Goal: Information Seeking & Learning: Learn about a topic

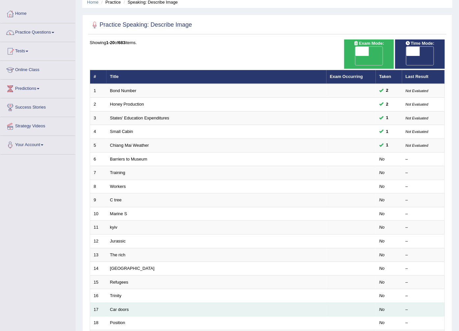
scroll to position [36, 0]
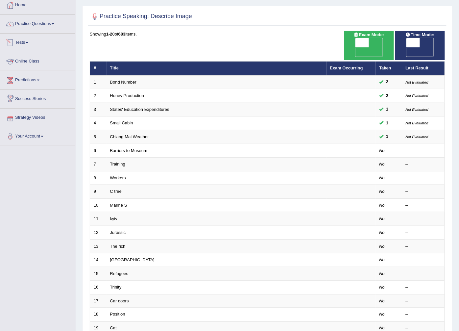
click at [51, 21] on link "Practice Questions" at bounding box center [37, 23] width 75 height 16
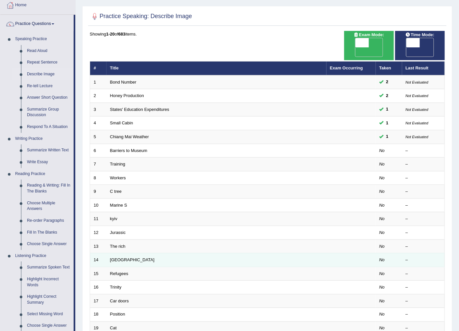
click at [211, 255] on td "Laos" at bounding box center [217, 260] width 220 height 14
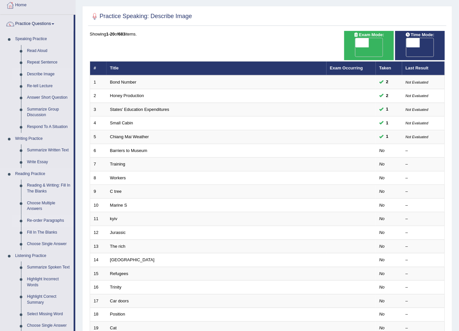
click at [33, 215] on link "Re-order Paragraphs" at bounding box center [49, 221] width 50 height 12
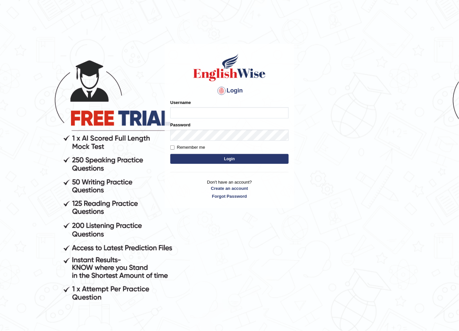
type input "jitender_parramatta"
click at [274, 203] on div "Login Please fix the following errors: Username jitender_parramatta Password Re…" at bounding box center [230, 126] width 130 height 165
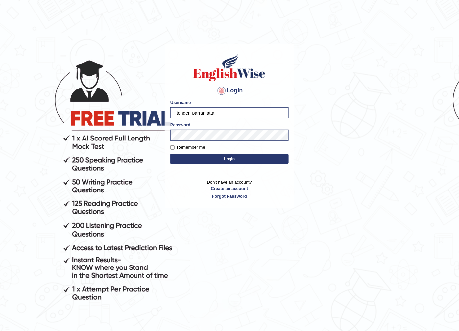
click at [275, 198] on link "Forgot Password" at bounding box center [229, 196] width 118 height 6
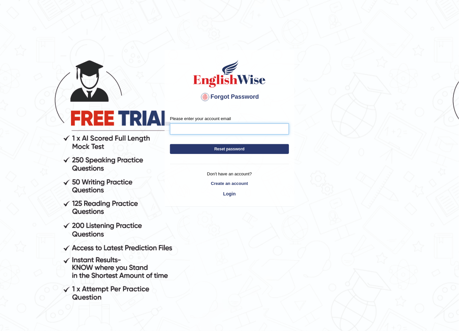
click at [202, 127] on input "Please enter your account email" at bounding box center [229, 128] width 119 height 11
type input "m"
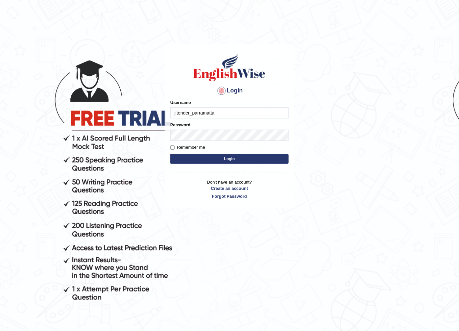
click at [191, 112] on input "jitender_parramatta" at bounding box center [229, 112] width 118 height 11
click at [186, 112] on input "jitender_parramatta" at bounding box center [229, 112] width 118 height 11
click at [191, 113] on input "jitender_parramatta" at bounding box center [229, 112] width 118 height 11
click at [189, 112] on input "jitender_parramatta" at bounding box center [229, 112] width 118 height 11
click at [191, 112] on input "jitender_parramatta" at bounding box center [229, 112] width 118 height 11
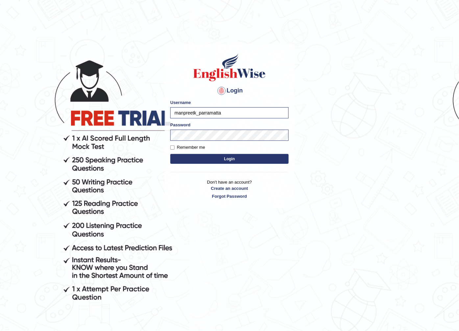
type input "manpreetk_parramatta"
click at [170, 154] on button "Login" at bounding box center [229, 159] width 118 height 10
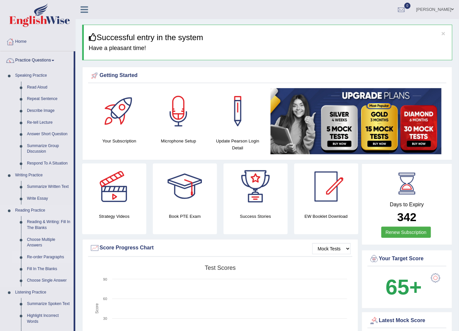
click at [41, 253] on link "Re-order Paragraphs" at bounding box center [49, 257] width 50 height 12
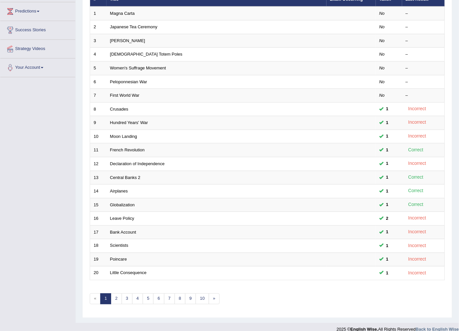
scroll to position [105, 0]
click at [113, 293] on link "2" at bounding box center [116, 298] width 11 height 11
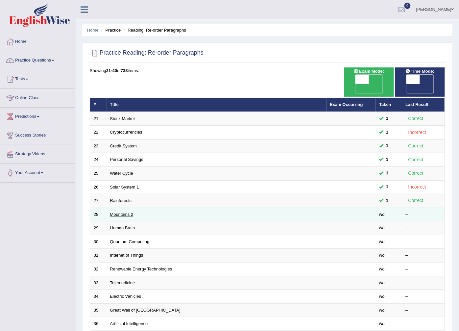
click at [120, 212] on link "Mountains 2" at bounding box center [121, 214] width 23 height 5
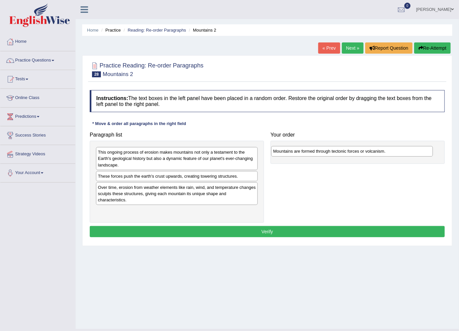
drag, startPoint x: 141, startPoint y: 156, endPoint x: 316, endPoint y: 155, distance: 175.2
click at [316, 155] on div "Mountains are formed through tectonic forces or volcanism." at bounding box center [352, 151] width 162 height 10
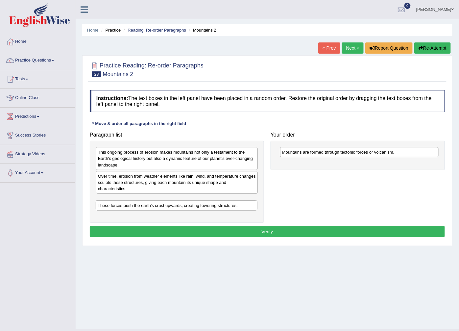
drag, startPoint x: 167, startPoint y: 177, endPoint x: 166, endPoint y: 206, distance: 29.3
click at [166, 206] on div "These forces push the earth's crust upwards, creating towering structures." at bounding box center [177, 205] width 162 height 10
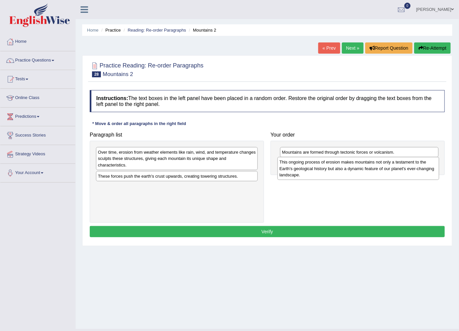
drag, startPoint x: 126, startPoint y: 161, endPoint x: 308, endPoint y: 171, distance: 181.8
click at [308, 171] on div "This ongoing process of erosion makes mountains not only a testament to the Ear…" at bounding box center [358, 168] width 162 height 23
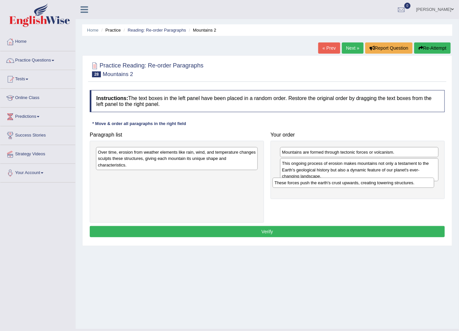
drag, startPoint x: 205, startPoint y: 180, endPoint x: 382, endPoint y: 186, distance: 176.7
click at [382, 186] on div "These forces push the earth's crust upwards, creating towering structures." at bounding box center [354, 183] width 162 height 10
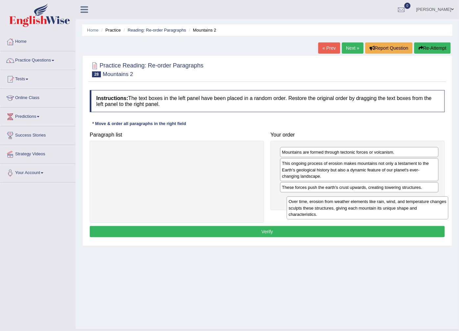
drag, startPoint x: 176, startPoint y: 161, endPoint x: 364, endPoint y: 206, distance: 193.2
click at [364, 206] on div "Over time, erosion from weather elements like rain, wind, and temperature chang…" at bounding box center [368, 207] width 162 height 23
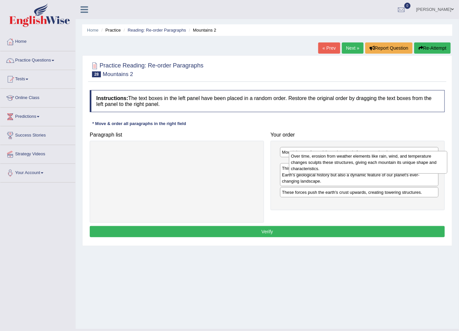
drag, startPoint x: 351, startPoint y: 205, endPoint x: 360, endPoint y: 162, distance: 43.7
click at [360, 162] on div "Over time, erosion from weather elements like rain, wind, and temperature chang…" at bounding box center [368, 162] width 158 height 23
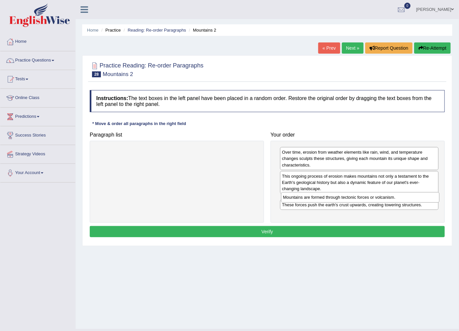
drag, startPoint x: 327, startPoint y: 153, endPoint x: 328, endPoint y: 198, distance: 45.1
click at [328, 198] on div "Mountains are formed through tectonic forces or volcanism." at bounding box center [360, 197] width 158 height 10
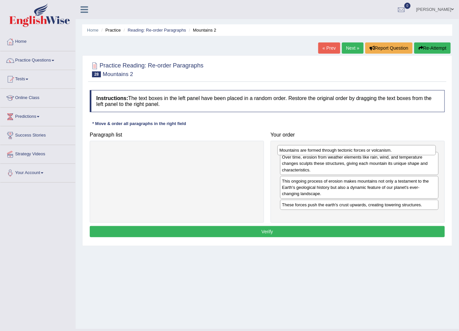
drag, startPoint x: 296, startPoint y: 204, endPoint x: 294, endPoint y: 155, distance: 50.0
click at [294, 155] on div "Mountains are formed through tectonic forces or volcanism." at bounding box center [356, 150] width 158 height 10
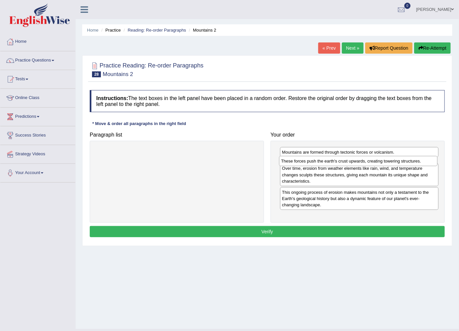
drag, startPoint x: 309, startPoint y: 214, endPoint x: 308, endPoint y: 164, distance: 50.3
click at [308, 164] on div "These forces push the earth's crust upwards, creating towering structures." at bounding box center [358, 161] width 158 height 10
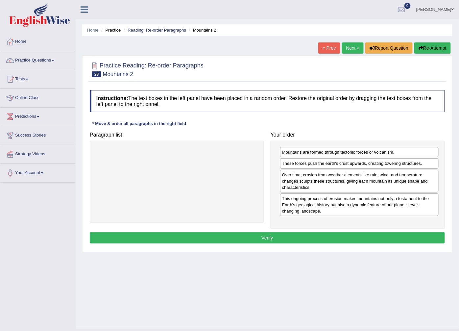
click at [273, 242] on button "Verify" at bounding box center [267, 237] width 355 height 11
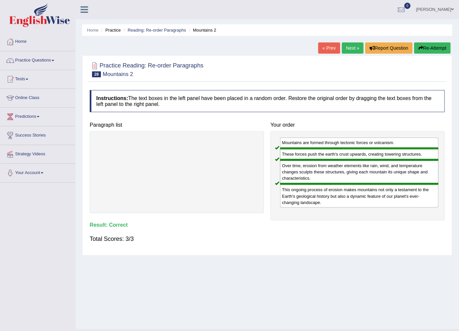
click at [351, 45] on link "Next »" at bounding box center [353, 47] width 22 height 11
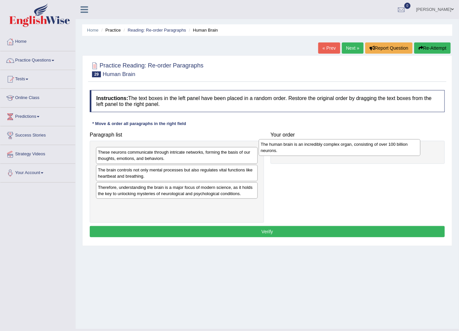
drag, startPoint x: 162, startPoint y: 191, endPoint x: 325, endPoint y: 148, distance: 168.3
click at [325, 148] on div "The human brain is an incredibly complex organ, consisting of over 100 billion …" at bounding box center [340, 147] width 162 height 16
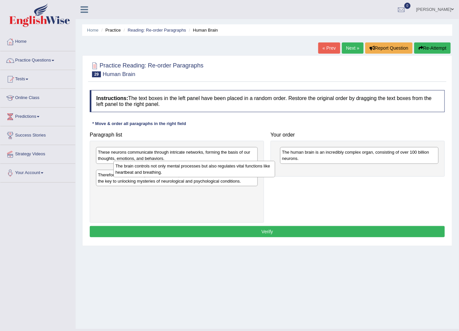
drag, startPoint x: 162, startPoint y: 178, endPoint x: 180, endPoint y: 174, distance: 17.9
click at [180, 174] on div "The brain controls not only mental processes but also regulates vital functions…" at bounding box center [194, 169] width 162 height 16
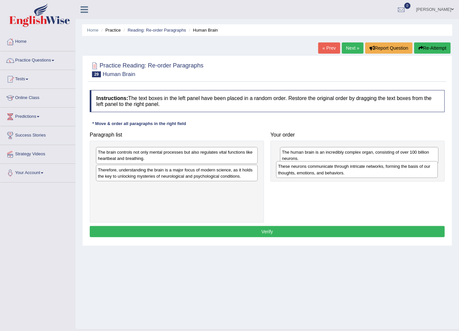
drag, startPoint x: 175, startPoint y: 158, endPoint x: 355, endPoint y: 172, distance: 180.7
click at [355, 172] on div "These neurons communicate through intricate networks, forming the basis of our …" at bounding box center [357, 169] width 162 height 16
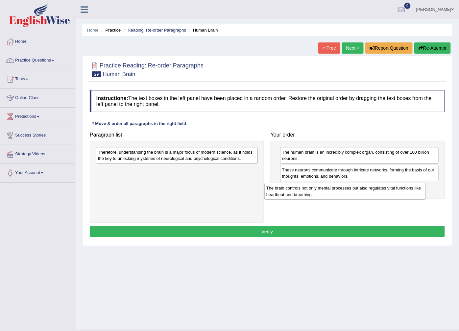
drag, startPoint x: 218, startPoint y: 156, endPoint x: 389, endPoint y: 192, distance: 174.4
click at [389, 192] on div "The brain controls not only mental processes but also regulates vital functions…" at bounding box center [345, 191] width 162 height 16
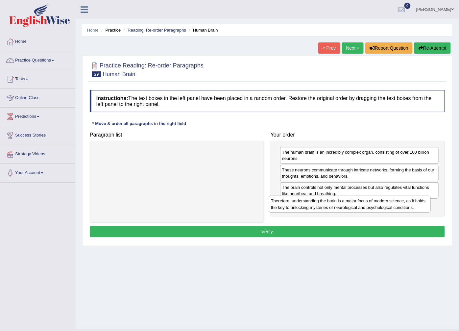
drag, startPoint x: 226, startPoint y: 156, endPoint x: 403, endPoint y: 205, distance: 183.5
click at [403, 205] on div "Therefore, understanding the brain is a major focus of modern science, as it ho…" at bounding box center [350, 204] width 162 height 16
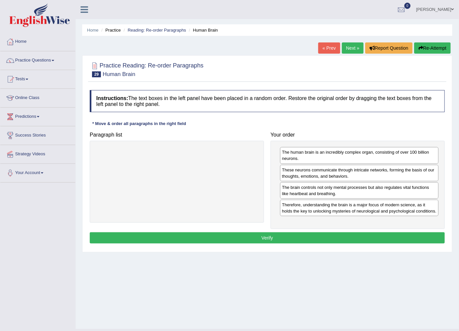
click at [374, 228] on div "The human brain is an incredibly complex organ, consisting of over 100 billion …" at bounding box center [358, 185] width 174 height 88
click at [373, 239] on button "Verify" at bounding box center [267, 237] width 355 height 11
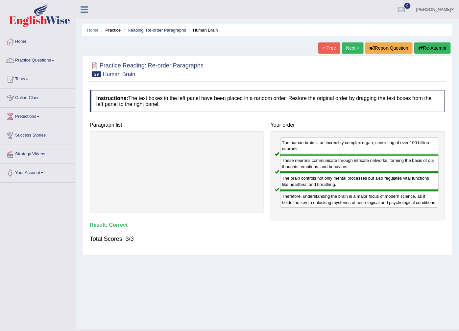
drag, startPoint x: 350, startPoint y: 55, endPoint x: 353, endPoint y: 50, distance: 6.0
click at [351, 51] on div "Home Practice Reading: Re-order Paragraphs Human Brain « Prev Next » Report Que…" at bounding box center [267, 164] width 383 height 329
click at [353, 48] on link "Next »" at bounding box center [353, 47] width 22 height 11
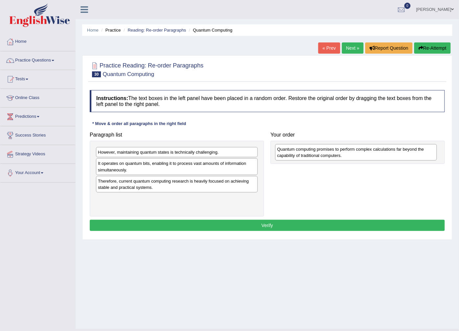
drag, startPoint x: 116, startPoint y: 208, endPoint x: 295, endPoint y: 158, distance: 185.9
click at [295, 158] on div "Quantum computing promises to perform complex calculations far beyond the capab…" at bounding box center [356, 152] width 162 height 16
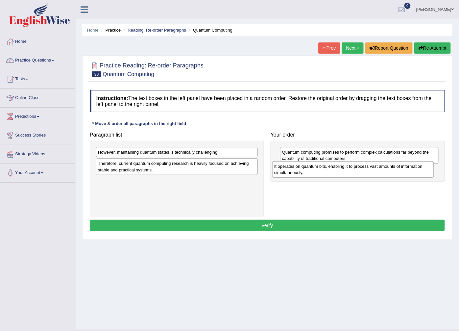
drag, startPoint x: 193, startPoint y: 168, endPoint x: 369, endPoint y: 171, distance: 176.2
click at [369, 171] on div "It operates on quantum bits, enabling it to process vast amounts of information…" at bounding box center [353, 169] width 162 height 16
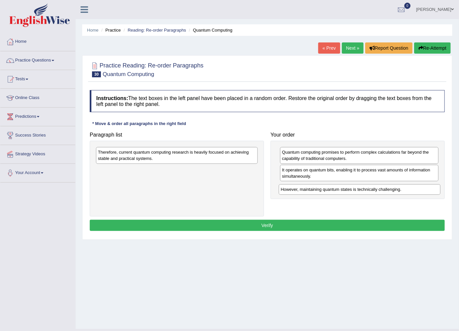
drag, startPoint x: 194, startPoint y: 153, endPoint x: 377, endPoint y: 190, distance: 186.5
click at [377, 190] on div "However, maintaining quantum states is technically challenging." at bounding box center [360, 189] width 162 height 10
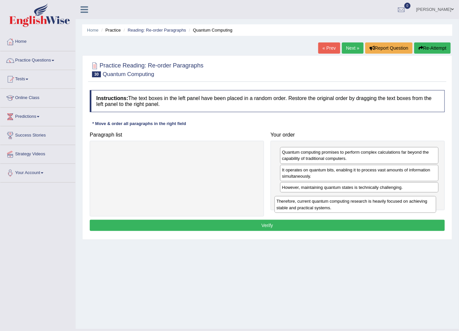
drag, startPoint x: 213, startPoint y: 158, endPoint x: 392, endPoint y: 207, distance: 185.1
click at [392, 207] on div "Therefore, current quantum computing research is heavily focused on achieving s…" at bounding box center [356, 204] width 162 height 16
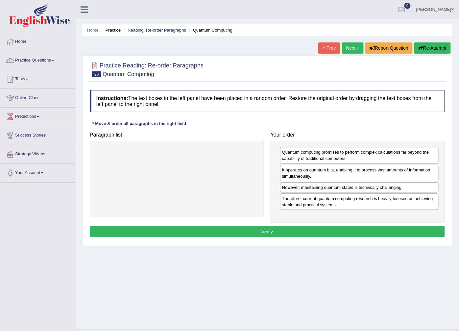
click at [286, 230] on button "Verify" at bounding box center [267, 231] width 355 height 11
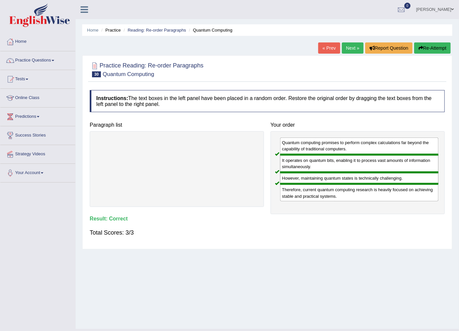
click at [350, 36] on div "Home Practice Reading: Re-order Paragraphs Quantum Computing « Prev Next » Repo…" at bounding box center [267, 164] width 383 height 329
click at [349, 44] on link "Next »" at bounding box center [353, 47] width 22 height 11
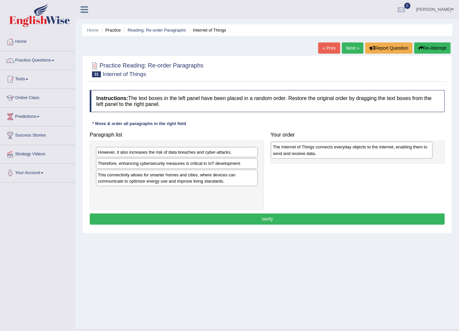
drag, startPoint x: 122, startPoint y: 159, endPoint x: 297, endPoint y: 154, distance: 175.0
click at [297, 154] on div "The Internet of Things connects everyday objects to the internet, enabling them…" at bounding box center [352, 150] width 162 height 16
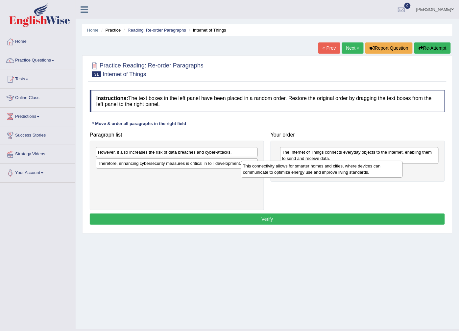
drag, startPoint x: 204, startPoint y: 176, endPoint x: 349, endPoint y: 167, distance: 145.3
click at [349, 167] on div "This connectivity allows for smarter homes and cities, where devices can commun…" at bounding box center [322, 169] width 162 height 16
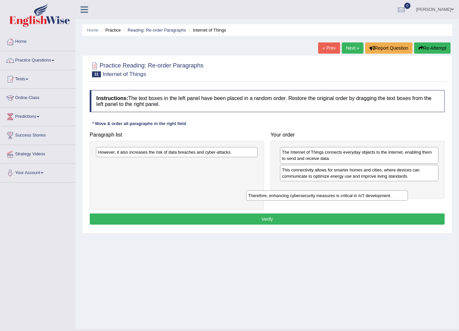
drag, startPoint x: 205, startPoint y: 159, endPoint x: 355, endPoint y: 191, distance: 153.6
click at [355, 191] on div "Therefore, enhancing cybersecurity measures is critical in IoT development." at bounding box center [327, 195] width 162 height 10
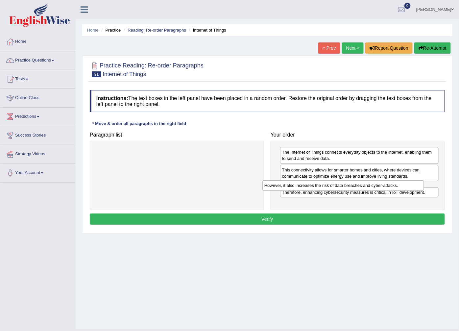
drag, startPoint x: 183, startPoint y: 153, endPoint x: 353, endPoint y: 186, distance: 172.9
click at [353, 186] on div "However, it also increases the risk of data breaches and cyber-attacks." at bounding box center [343, 185] width 162 height 10
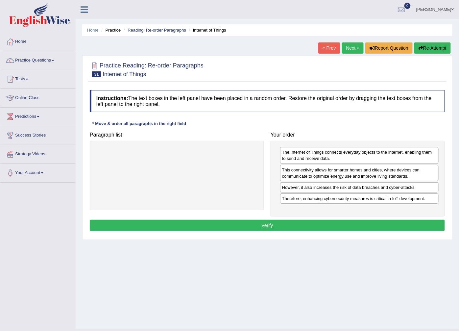
click at [285, 222] on button "Verify" at bounding box center [267, 225] width 355 height 11
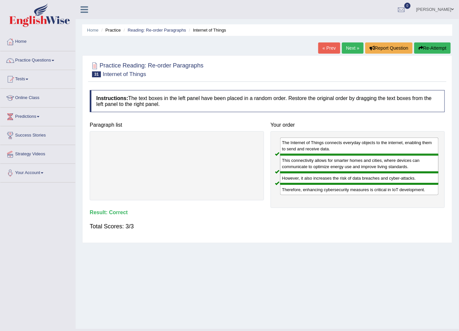
click at [348, 47] on link "Next »" at bounding box center [353, 47] width 22 height 11
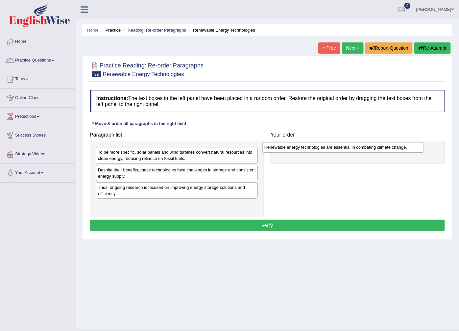
drag, startPoint x: 122, startPoint y: 153, endPoint x: 289, endPoint y: 148, distance: 166.4
click at [289, 148] on div "Renewable energy technologies are essential in combating climate change." at bounding box center [343, 147] width 162 height 10
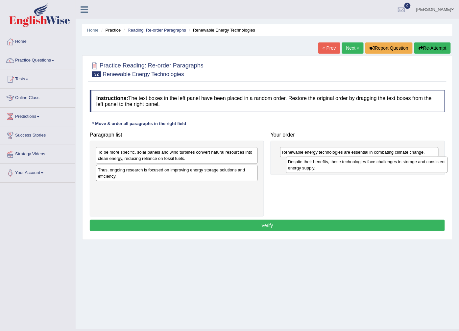
drag, startPoint x: 165, startPoint y: 177, endPoint x: 354, endPoint y: 168, distance: 188.6
click at [354, 168] on div "Despite their benefits, these technologies face challenges in storage and consi…" at bounding box center [367, 164] width 162 height 16
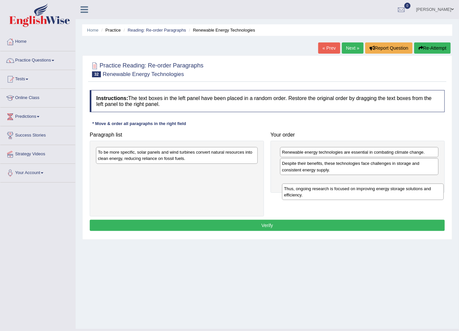
drag, startPoint x: 189, startPoint y: 179, endPoint x: 375, endPoint y: 198, distance: 187.0
click at [375, 198] on div "Thus, ongoing research is focused on improving energy storage solutions and eff…" at bounding box center [363, 191] width 162 height 16
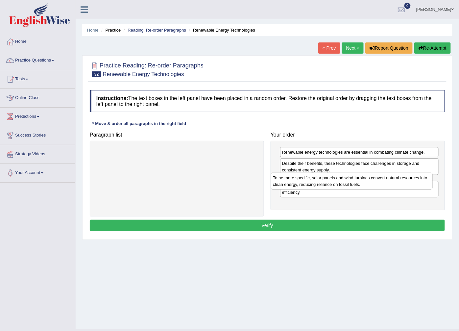
drag, startPoint x: 145, startPoint y: 158, endPoint x: 320, endPoint y: 184, distance: 176.5
click at [320, 184] on div "To be more specific, solar panels and wind turbines convert natural resources i…" at bounding box center [352, 181] width 162 height 16
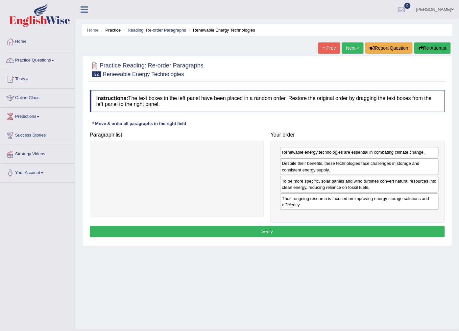
click at [285, 233] on button "Verify" at bounding box center [267, 231] width 355 height 11
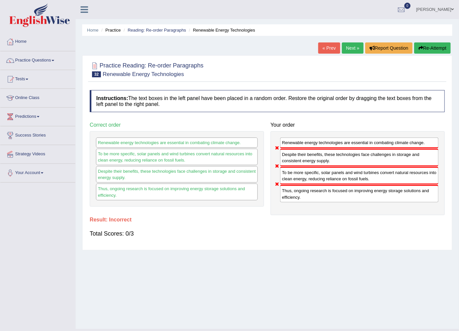
click at [349, 53] on link "Next »" at bounding box center [353, 47] width 22 height 11
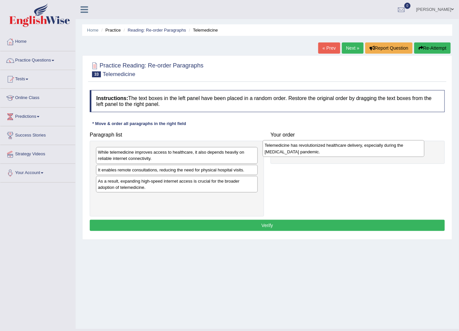
drag, startPoint x: 117, startPoint y: 159, endPoint x: 284, endPoint y: 152, distance: 166.8
click at [284, 152] on div "Telemedicine has revolutionized healthcare delivery, especially during the COVI…" at bounding box center [344, 148] width 162 height 16
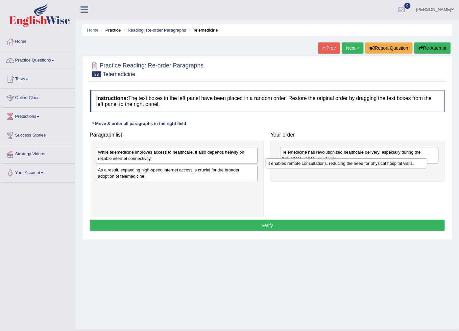
drag, startPoint x: 181, startPoint y: 171, endPoint x: 354, endPoint y: 165, distance: 172.7
click at [354, 165] on div "It enables remote consultations, reducing the need for physical hospital visits." at bounding box center [347, 163] width 162 height 10
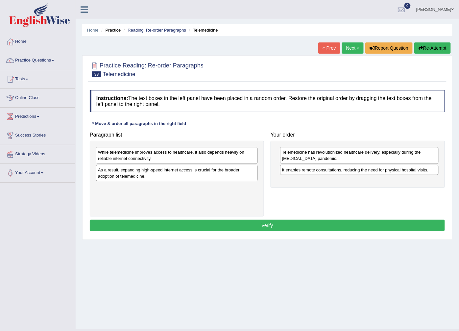
click at [253, 158] on div "While telemedicine improves access to healthcare, it also depends heavily on re…" at bounding box center [177, 155] width 162 height 16
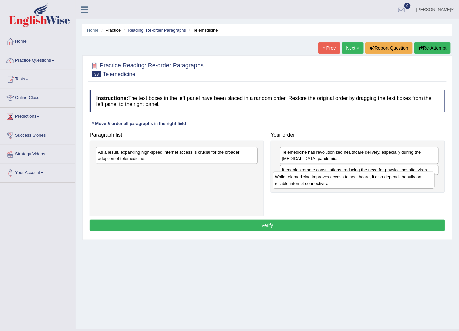
drag, startPoint x: 245, startPoint y: 157, endPoint x: 424, endPoint y: 182, distance: 180.9
click at [424, 182] on div "While telemedicine improves access to healthcare, it also depends heavily on re…" at bounding box center [354, 180] width 162 height 16
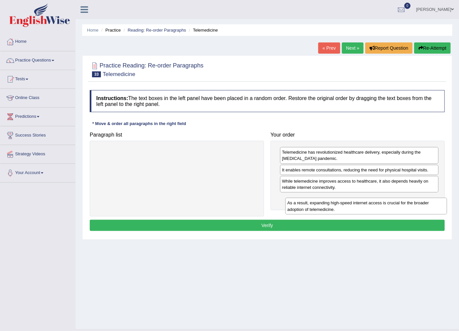
drag, startPoint x: 229, startPoint y: 158, endPoint x: 418, endPoint y: 206, distance: 194.7
click at [419, 207] on div "As a result, expanding high-speed internet access is crucial for the broader ad…" at bounding box center [366, 206] width 162 height 16
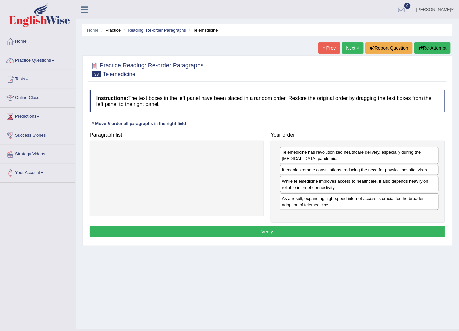
click at [388, 228] on button "Verify" at bounding box center [267, 231] width 355 height 11
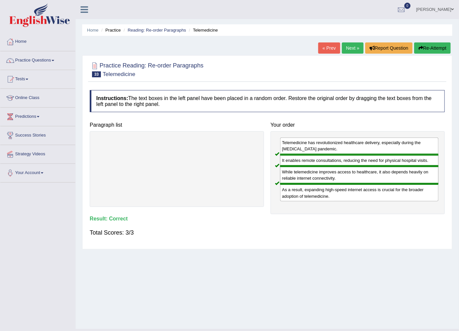
click at [352, 43] on link "Next »" at bounding box center [353, 47] width 22 height 11
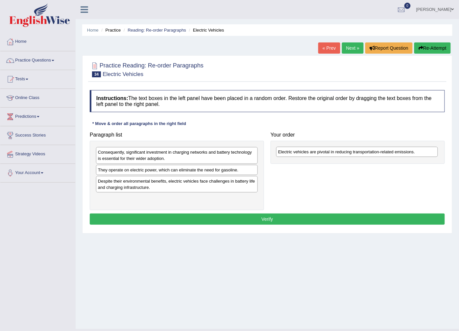
drag, startPoint x: 115, startPoint y: 168, endPoint x: 296, endPoint y: 148, distance: 181.9
click at [296, 148] on div "Electric vehicles are pivotal in reducing transportation-related emissions." at bounding box center [357, 152] width 162 height 10
click at [172, 188] on div "Despite their environmental benefits, electric vehicles face challenges in batt…" at bounding box center [177, 184] width 162 height 16
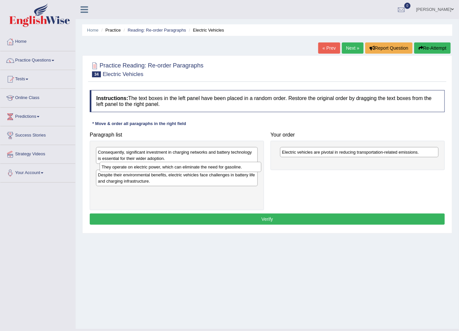
drag, startPoint x: 107, startPoint y: 173, endPoint x: 110, endPoint y: 170, distance: 4.7
click at [110, 170] on div "They operate on electric power, which can eliminate the need for gasoline." at bounding box center [181, 167] width 162 height 10
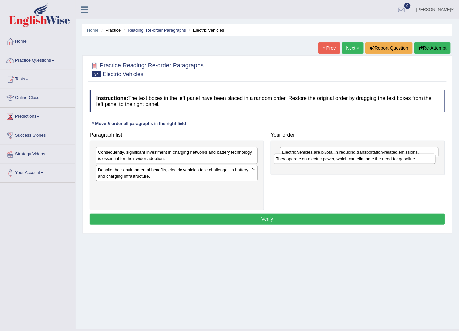
drag, startPoint x: 139, startPoint y: 169, endPoint x: 321, endPoint y: 160, distance: 182.0
click at [321, 160] on div "They operate on electric power, which can eliminate the need for gasoline." at bounding box center [355, 159] width 162 height 10
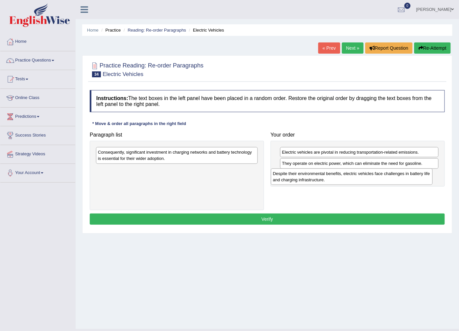
drag, startPoint x: 145, startPoint y: 177, endPoint x: 320, endPoint y: 180, distance: 174.9
click at [320, 180] on div "Despite their environmental benefits, electric vehicles face challenges in batt…" at bounding box center [352, 176] width 162 height 16
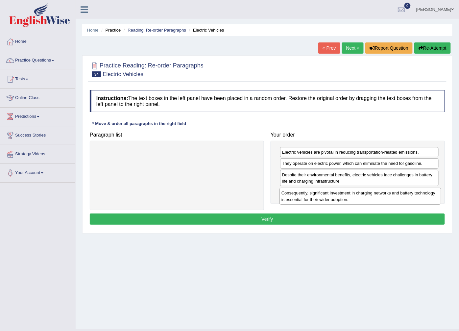
drag, startPoint x: 219, startPoint y: 156, endPoint x: 402, endPoint y: 196, distance: 187.9
click at [402, 196] on div "Consequently, significant investment in charging networks and battery technolog…" at bounding box center [360, 196] width 162 height 16
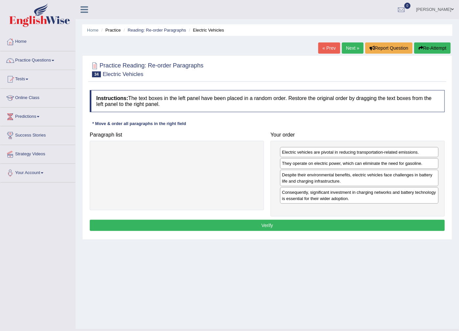
click at [345, 228] on button "Verify" at bounding box center [267, 225] width 355 height 11
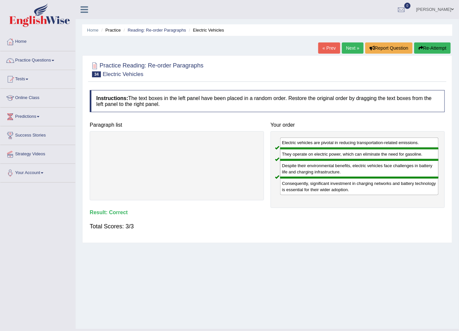
click at [350, 47] on link "Next »" at bounding box center [353, 47] width 22 height 11
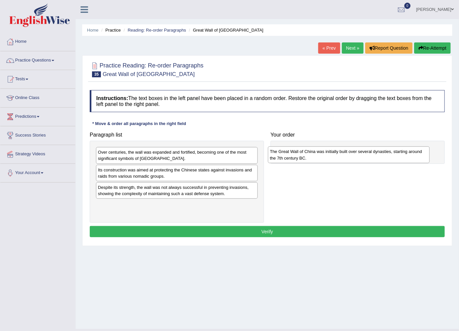
drag, startPoint x: 123, startPoint y: 160, endPoint x: 295, endPoint y: 159, distance: 172.0
click at [295, 159] on div "The Great Wall of China was initially built over several dynasties, starting ar…" at bounding box center [349, 154] width 162 height 16
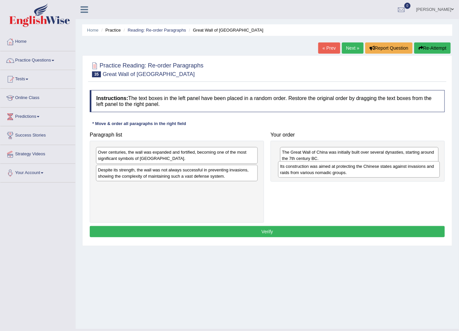
drag, startPoint x: 151, startPoint y: 176, endPoint x: 333, endPoint y: 173, distance: 182.2
click at [333, 173] on div "Its construction was aimed at protecting the Chinese states against invasions a…" at bounding box center [359, 169] width 162 height 16
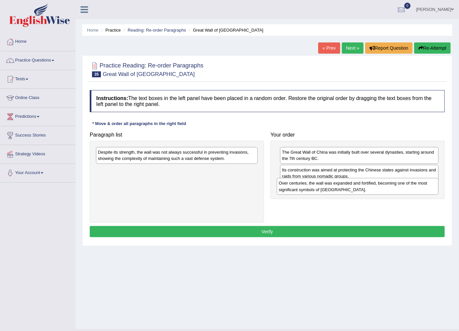
drag, startPoint x: 215, startPoint y: 158, endPoint x: 396, endPoint y: 189, distance: 183.4
click at [396, 189] on div "Over centuries, the wall was expanded and fortified, becoming one of the most s…" at bounding box center [358, 186] width 162 height 16
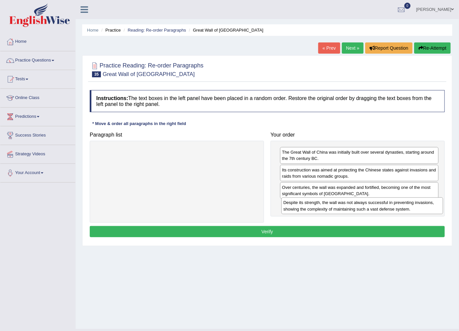
drag, startPoint x: 196, startPoint y: 150, endPoint x: 381, endPoint y: 201, distance: 192.1
click at [381, 201] on div "Despite its strength, the wall was not always successful in preventing invasion…" at bounding box center [362, 205] width 162 height 16
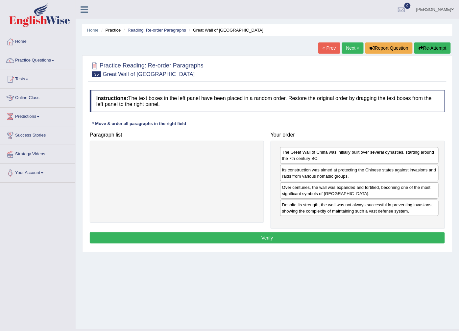
click at [295, 235] on button "Verify" at bounding box center [267, 237] width 355 height 11
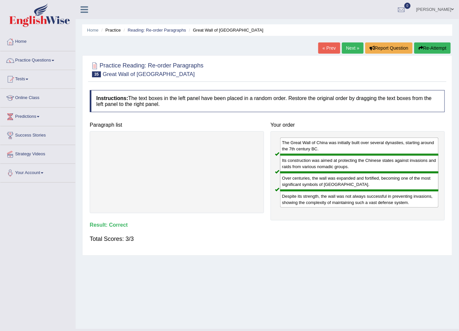
click at [347, 48] on link "Next »" at bounding box center [353, 47] width 22 height 11
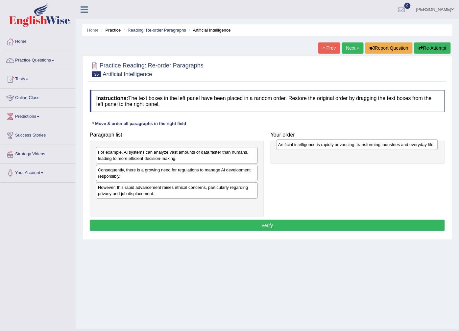
drag, startPoint x: 117, startPoint y: 191, endPoint x: 297, endPoint y: 148, distance: 185.2
click at [297, 148] on div "Artificial intelligence is rapidly advancing, transforming industries and every…" at bounding box center [357, 144] width 162 height 10
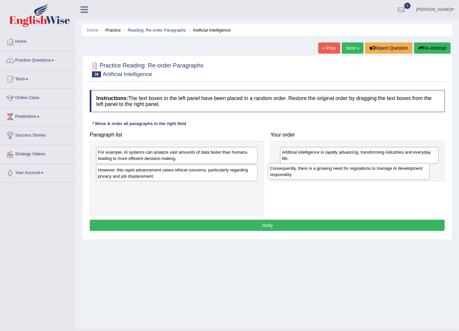
drag, startPoint x: 130, startPoint y: 175, endPoint x: 308, endPoint y: 172, distance: 178.5
click at [308, 172] on div "Consequently, there is a growing need for regulations to manage Al development …" at bounding box center [349, 171] width 162 height 16
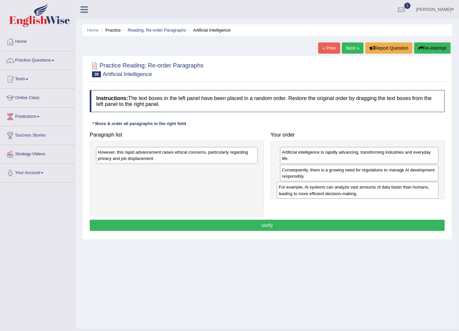
drag, startPoint x: 182, startPoint y: 159, endPoint x: 362, endPoint y: 194, distance: 183.5
click at [362, 194] on div "For example, Al systems can analyze vast amounts of data faster than humans, le…" at bounding box center [358, 190] width 162 height 16
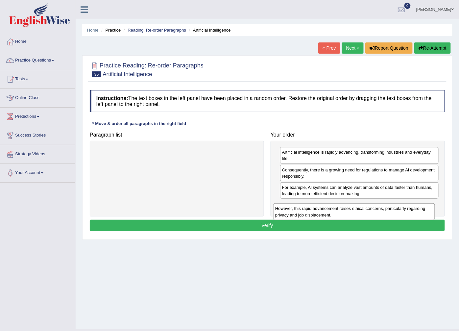
drag, startPoint x: 161, startPoint y: 150, endPoint x: 339, endPoint y: 206, distance: 185.9
click at [339, 206] on div "However, this rapid advancement raises ethical concerns, particularly regarding…" at bounding box center [354, 211] width 162 height 16
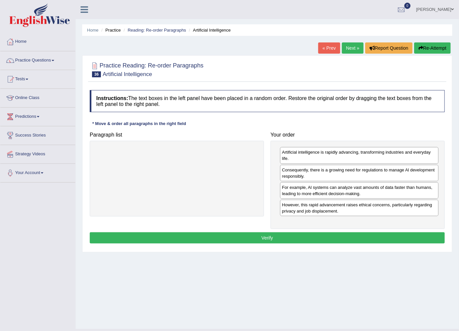
click at [305, 226] on div "Artificial intelligence is rapidly advancing, transforming industries and every…" at bounding box center [358, 185] width 174 height 88
click at [267, 239] on button "Verify" at bounding box center [267, 237] width 355 height 11
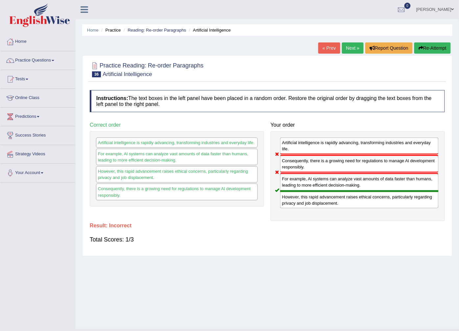
click at [350, 49] on link "Next »" at bounding box center [353, 47] width 22 height 11
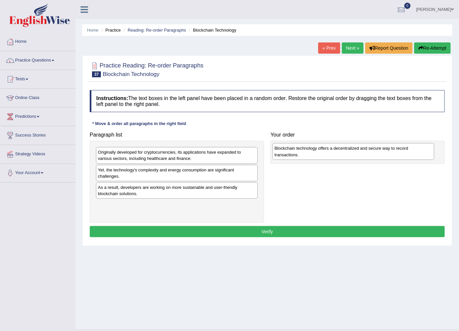
drag, startPoint x: 127, startPoint y: 160, endPoint x: 303, endPoint y: 156, distance: 176.6
click at [303, 156] on div "Blockchain technology offers a decentralized and secure way to record transacti…" at bounding box center [354, 151] width 162 height 16
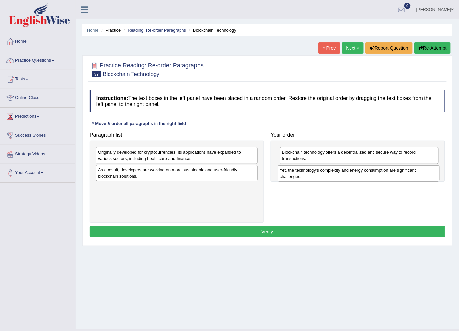
drag, startPoint x: 167, startPoint y: 178, endPoint x: 349, endPoint y: 178, distance: 181.8
click at [349, 178] on div "Yet, the technology's complexity and energy consumption are significant challen…" at bounding box center [359, 173] width 162 height 16
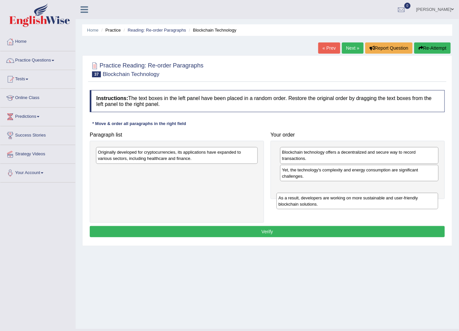
drag, startPoint x: 205, startPoint y: 178, endPoint x: 359, endPoint y: 196, distance: 154.3
click at [387, 201] on div "As a result, developers are working on more sustainable and user-friendly block…" at bounding box center [358, 201] width 162 height 16
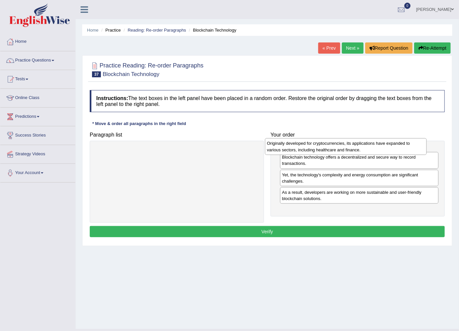
drag, startPoint x: 112, startPoint y: 157, endPoint x: 285, endPoint y: 148, distance: 172.9
click at [285, 148] on div "Originally developed for cryptocurrencies, its applications have expanded to va…" at bounding box center [346, 146] width 162 height 16
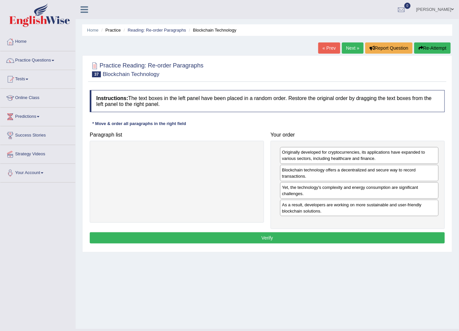
click at [238, 234] on button "Verify" at bounding box center [267, 237] width 355 height 11
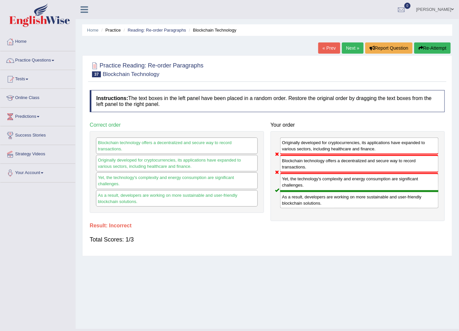
click at [350, 49] on link "Next »" at bounding box center [353, 47] width 22 height 11
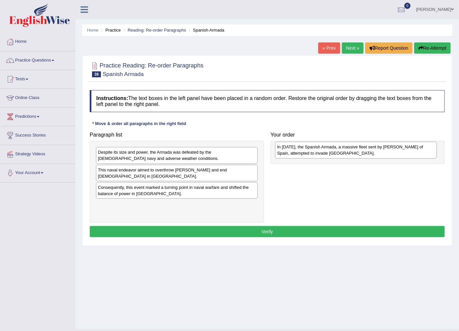
drag, startPoint x: 107, startPoint y: 193, endPoint x: 286, endPoint y: 153, distance: 183.7
click at [286, 153] on div "In 1588, the Spanish Armada, a massive fleet sent by King Philip II of Spain, a…" at bounding box center [356, 150] width 162 height 16
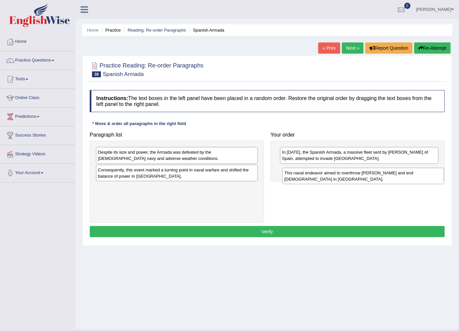
drag, startPoint x: 120, startPoint y: 178, endPoint x: 307, endPoint y: 181, distance: 186.4
click at [307, 181] on div "This naval endeavor aimed to overthrow Queen Elizabeth I and end Protestantism …" at bounding box center [363, 176] width 162 height 16
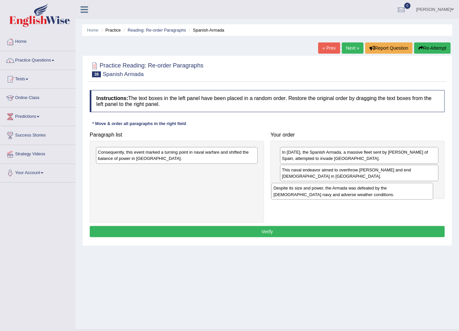
drag, startPoint x: 217, startPoint y: 162, endPoint x: 393, endPoint y: 198, distance: 179.2
click at [393, 198] on div "Despite its size and power, the Armada was defeated by the English navy and adv…" at bounding box center [353, 191] width 162 height 16
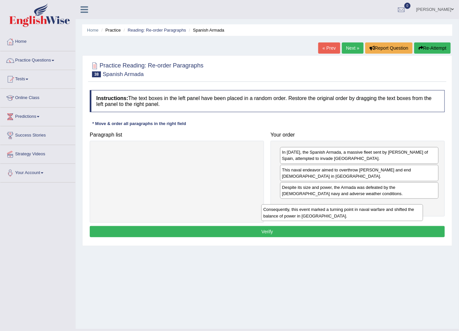
drag, startPoint x: 180, startPoint y: 157, endPoint x: 348, endPoint y: 212, distance: 176.3
click at [348, 212] on div "Consequently, this event marked a turning point in naval warfare and shifted th…" at bounding box center [342, 212] width 162 height 16
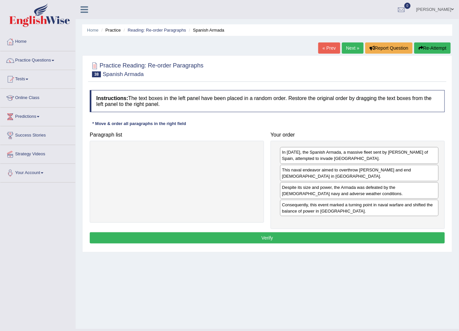
click at [318, 234] on button "Verify" at bounding box center [267, 237] width 355 height 11
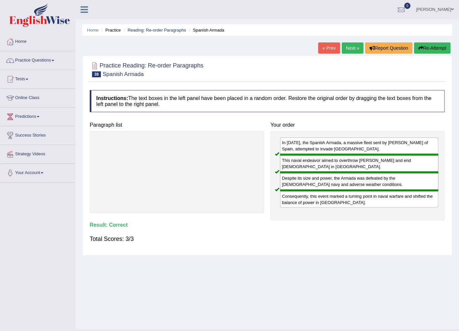
click at [350, 48] on link "Next »" at bounding box center [353, 47] width 22 height 11
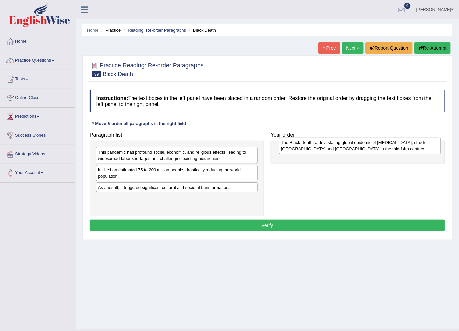
drag, startPoint x: 114, startPoint y: 196, endPoint x: 297, endPoint y: 151, distance: 188.5
click at [297, 151] on div "The Black Death, a devastating global epidemic of [MEDICAL_DATA], struck [GEOGR…" at bounding box center [360, 145] width 162 height 16
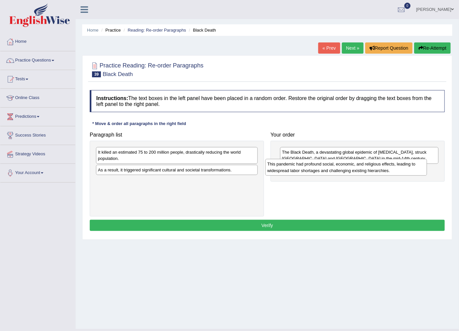
drag, startPoint x: 217, startPoint y: 156, endPoint x: 387, endPoint y: 168, distance: 170.1
click at [387, 168] on div "This pandemic had profound social, economic, and religious effects, leading to …" at bounding box center [346, 167] width 162 height 16
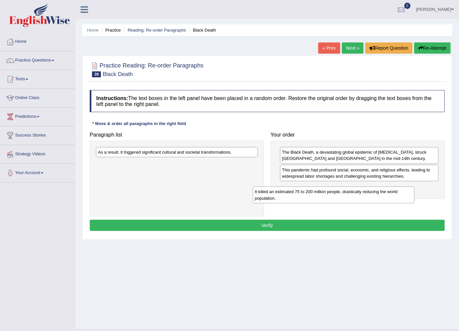
drag, startPoint x: 222, startPoint y: 156, endPoint x: 390, endPoint y: 189, distance: 171.6
click at [397, 191] on div "It killed an estimated 75 to 200 million people, drastically reducing the world…" at bounding box center [334, 194] width 162 height 16
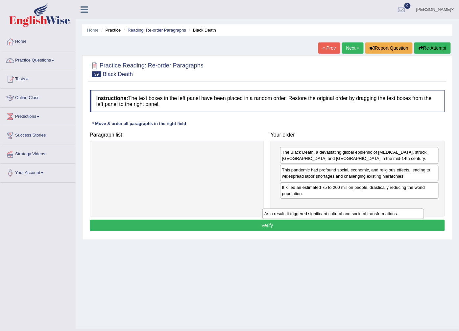
drag, startPoint x: 203, startPoint y: 154, endPoint x: 360, endPoint y: 218, distance: 169.5
click at [372, 214] on div "As a result, it triggered significant cultural and societal transformations." at bounding box center [343, 213] width 162 height 10
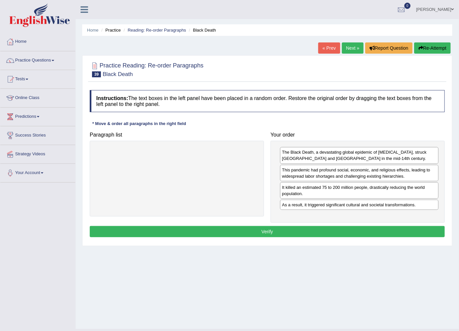
click at [349, 227] on button "Verify" at bounding box center [267, 231] width 355 height 11
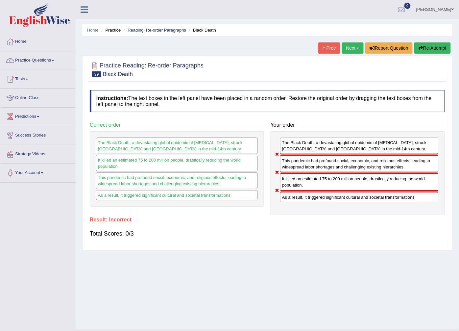
click at [355, 46] on link "Next »" at bounding box center [353, 47] width 22 height 11
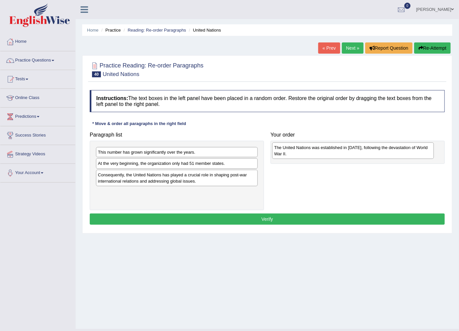
drag, startPoint x: 119, startPoint y: 170, endPoint x: 295, endPoint y: 154, distance: 177.0
click at [295, 154] on div "The United Nations was established in 1945, following the devastation of World …" at bounding box center [353, 150] width 162 height 16
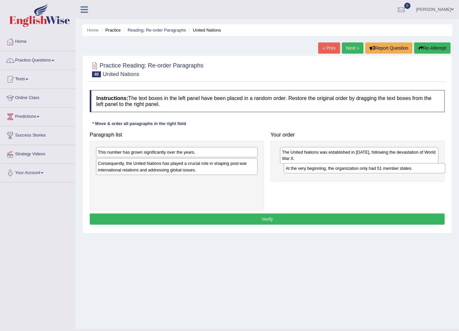
drag, startPoint x: 218, startPoint y: 164, endPoint x: 406, endPoint y: 168, distance: 187.8
click at [406, 168] on div "At the very beginning, the organization only had 51 member states." at bounding box center [365, 168] width 162 height 10
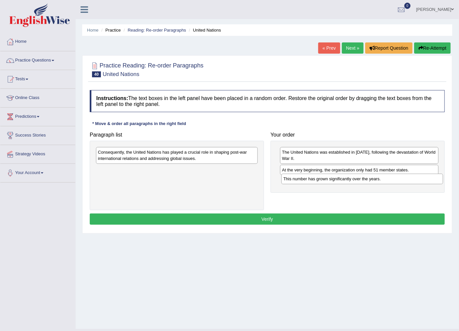
drag, startPoint x: 241, startPoint y: 153, endPoint x: 423, endPoint y: 179, distance: 184.4
click at [423, 179] on div "This number has grown significantly over the years." at bounding box center [362, 179] width 162 height 10
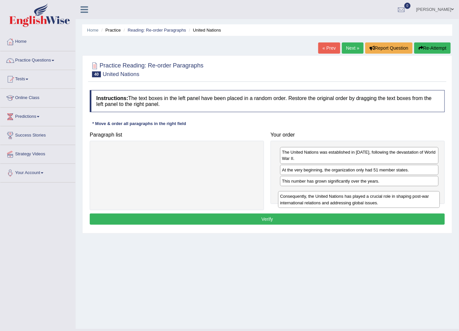
drag, startPoint x: 220, startPoint y: 158, endPoint x: 402, endPoint y: 203, distance: 187.4
click at [402, 203] on div "Consequently, the United Nations has played a crucial role in shaping post-war …" at bounding box center [359, 199] width 162 height 16
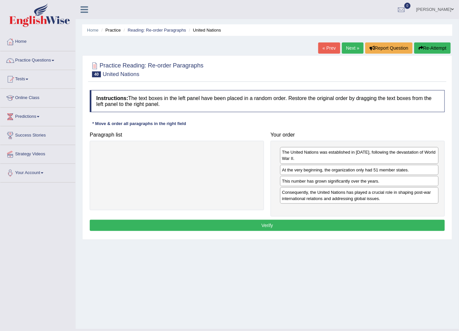
click at [379, 226] on button "Verify" at bounding box center [267, 225] width 355 height 11
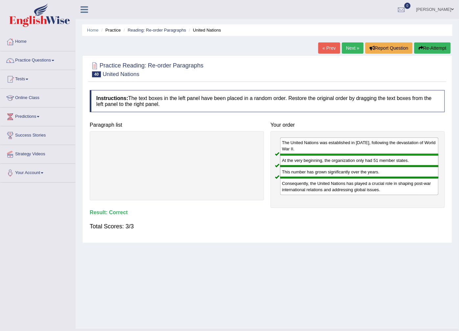
click at [347, 45] on link "Next »" at bounding box center [353, 47] width 22 height 11
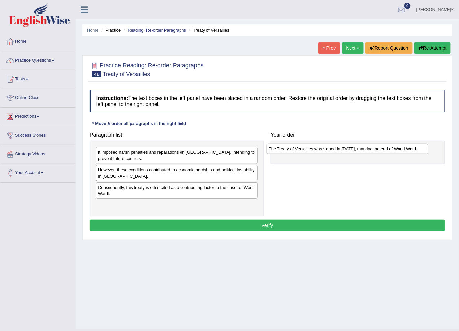
drag, startPoint x: 136, startPoint y: 171, endPoint x: 284, endPoint y: 150, distance: 149.4
click at [284, 150] on div "The Treaty of Versailles was signed in 1919, marking the end of World War l." at bounding box center [348, 149] width 162 height 10
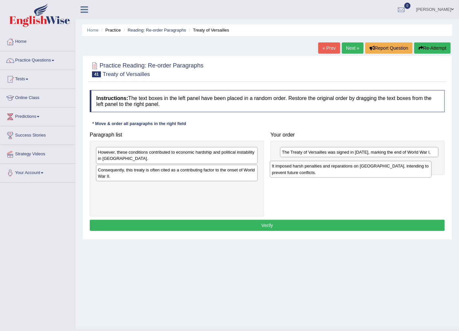
drag, startPoint x: 186, startPoint y: 155, endPoint x: 360, endPoint y: 169, distance: 174.5
click at [360, 169] on div "It imposed harsh penalties and reparations on Germany, intending to prevent fut…" at bounding box center [351, 169] width 162 height 16
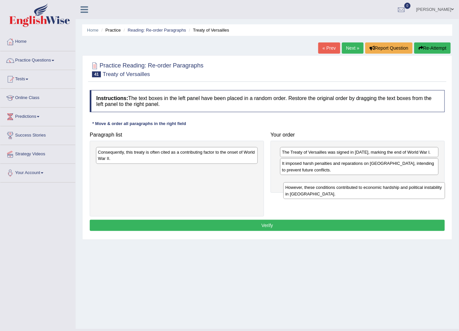
drag, startPoint x: 191, startPoint y: 160, endPoint x: 379, endPoint y: 195, distance: 190.7
click at [379, 195] on div "However, these conditions contributed to economic hardship and political instab…" at bounding box center [364, 190] width 162 height 16
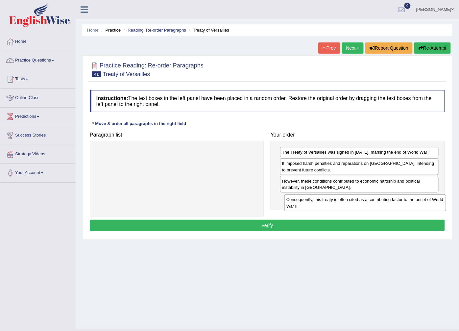
drag, startPoint x: 199, startPoint y: 160, endPoint x: 387, endPoint y: 208, distance: 194.2
click at [387, 208] on div "Consequently, this treaty is often cited as a contributing factor to the onset …" at bounding box center [365, 202] width 162 height 16
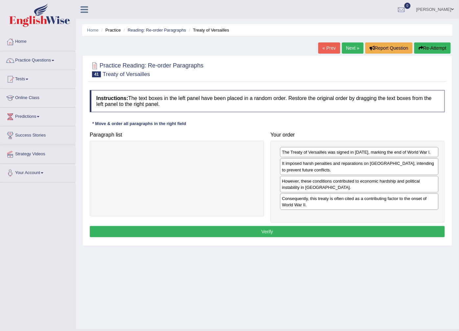
click at [331, 232] on button "Verify" at bounding box center [267, 231] width 355 height 11
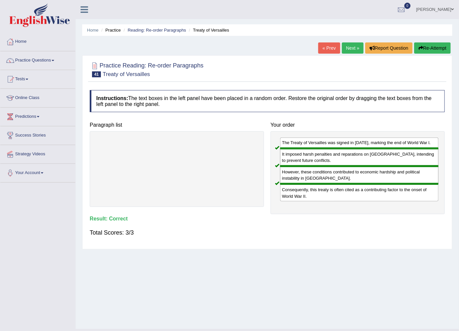
click at [346, 48] on link "Next »" at bounding box center [353, 47] width 22 height 11
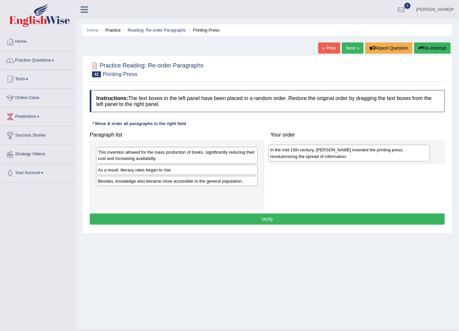
drag, startPoint x: 136, startPoint y: 159, endPoint x: 308, endPoint y: 157, distance: 172.3
click at [308, 157] on div "In the mid-15th century, [PERSON_NAME] invented the printing press, revolutioni…" at bounding box center [349, 153] width 162 height 16
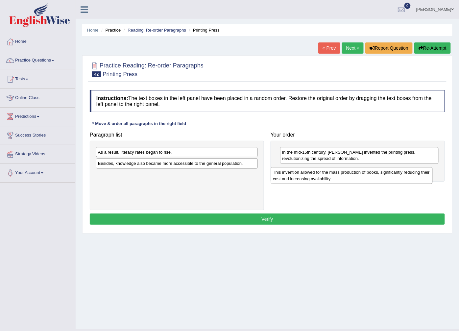
drag, startPoint x: 145, startPoint y: 160, endPoint x: 320, endPoint y: 180, distance: 176.1
click at [320, 180] on div "This invention allowed for the mass production of books, significantly reducing…" at bounding box center [352, 175] width 162 height 16
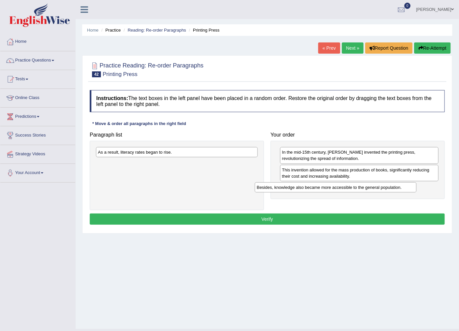
drag, startPoint x: 204, startPoint y: 168, endPoint x: 374, endPoint y: 194, distance: 171.3
click at [378, 192] on div "Besides, knowledge also became more accessible to the general population." at bounding box center [336, 187] width 162 height 10
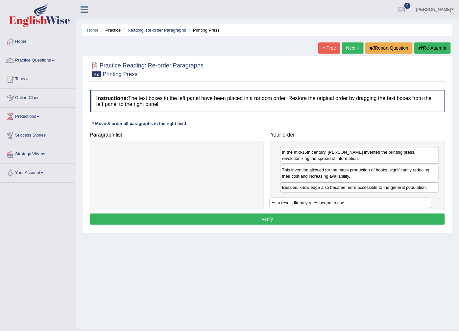
drag, startPoint x: 215, startPoint y: 155, endPoint x: 392, endPoint y: 204, distance: 183.3
click at [391, 204] on div "As a result, literacy rates began to rise." at bounding box center [351, 203] width 162 height 10
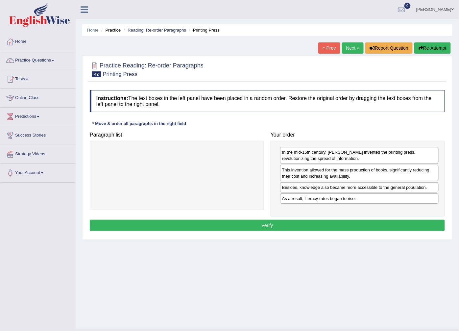
click at [352, 222] on button "Verify" at bounding box center [267, 225] width 355 height 11
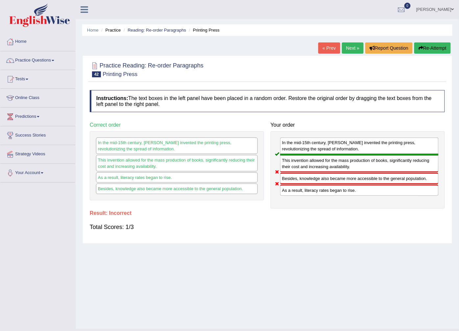
click at [343, 49] on link "Next »" at bounding box center [353, 47] width 22 height 11
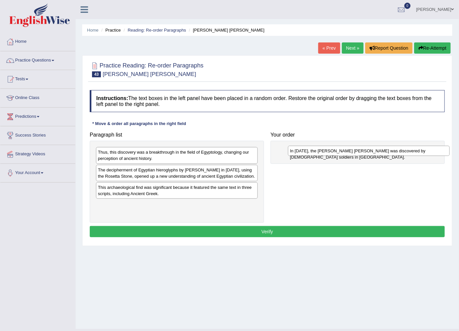
drag, startPoint x: 126, startPoint y: 172, endPoint x: 318, endPoint y: 153, distance: 193.0
click at [318, 153] on div "In [DATE], the [PERSON_NAME] [PERSON_NAME] was discovered by [DEMOGRAPHIC_DATA]…" at bounding box center [369, 151] width 162 height 10
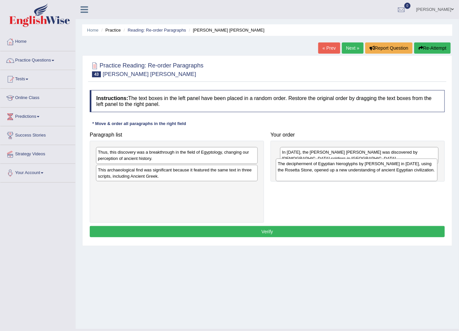
drag, startPoint x: 123, startPoint y: 180, endPoint x: 303, endPoint y: 174, distance: 179.9
click at [303, 174] on div "The decipherment of Egyptian hieroglyphs by [PERSON_NAME] in [DATE], using the …" at bounding box center [357, 169] width 162 height 23
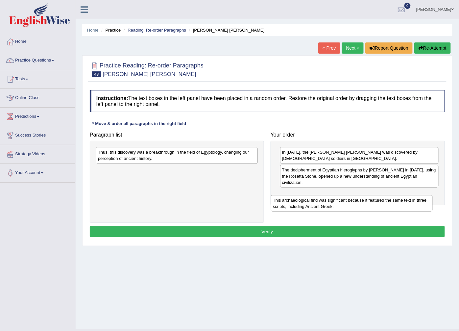
drag, startPoint x: 203, startPoint y: 176, endPoint x: 382, endPoint y: 193, distance: 180.0
click at [382, 195] on div "This archaeological find was significant because it featured the same text in t…" at bounding box center [352, 203] width 162 height 16
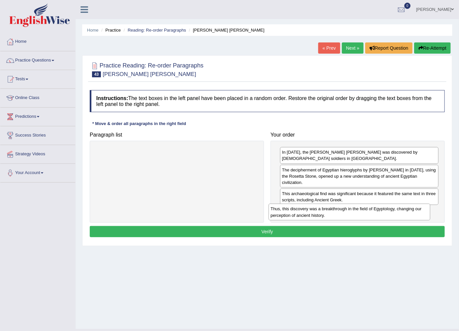
drag, startPoint x: 114, startPoint y: 153, endPoint x: 286, endPoint y: 210, distance: 181.6
click at [286, 210] on div "Thus, this discovery was a breakthrough in the field of Egyptology, changing ou…" at bounding box center [350, 212] width 162 height 16
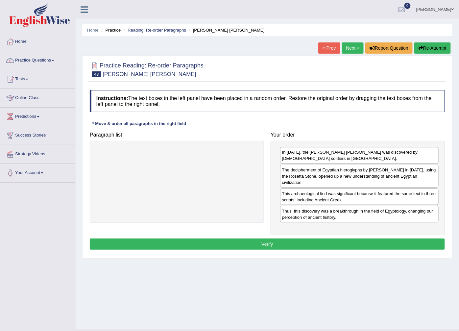
click at [303, 238] on button "Verify" at bounding box center [267, 243] width 355 height 11
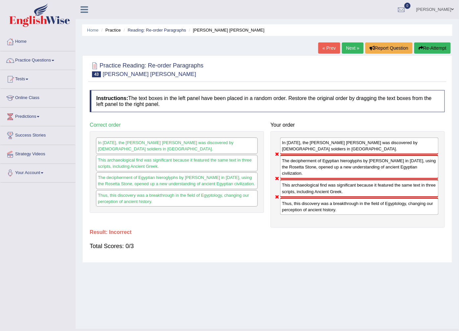
click at [349, 48] on link "Next »" at bounding box center [353, 47] width 22 height 11
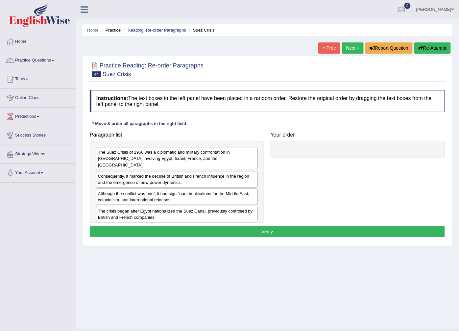
click at [120, 212] on div "The crisis began after Egypt nationalized the Suez Canal, previously controlled…" at bounding box center [177, 214] width 162 height 16
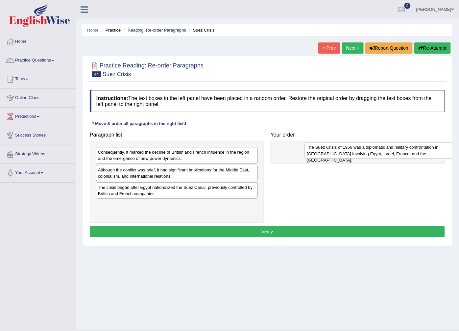
drag, startPoint x: 136, startPoint y: 152, endPoint x: 340, endPoint y: 148, distance: 203.9
click at [340, 148] on div "The Suez Crisis of 1956 was a diplomatic and military confrontation in Egypt in…" at bounding box center [386, 150] width 162 height 16
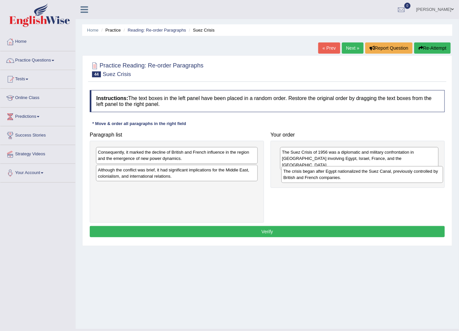
drag, startPoint x: 229, startPoint y: 198, endPoint x: 375, endPoint y: 182, distance: 147.1
click at [415, 179] on div "The crisis began after Egypt nationalized the Suez Canal, previously controlled…" at bounding box center [362, 174] width 162 height 16
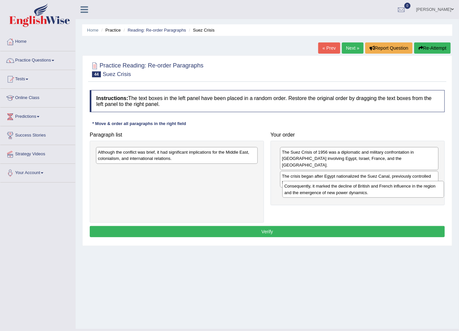
drag, startPoint x: 313, startPoint y: 172, endPoint x: 356, endPoint y: 194, distance: 48.4
click at [356, 194] on div "Consequently, it marked the decline of British and French influence in the regi…" at bounding box center [361, 189] width 162 height 16
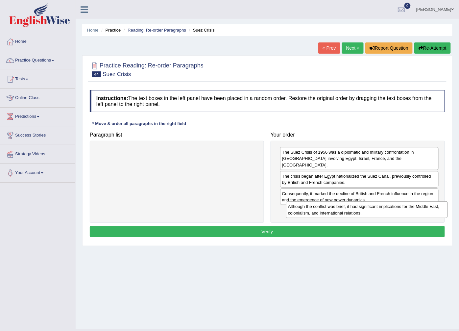
drag, startPoint x: 200, startPoint y: 158, endPoint x: 390, endPoint y: 212, distance: 197.6
click at [390, 212] on div "Although the conflict was brief, it had significant implications for the Middle…" at bounding box center [367, 209] width 162 height 16
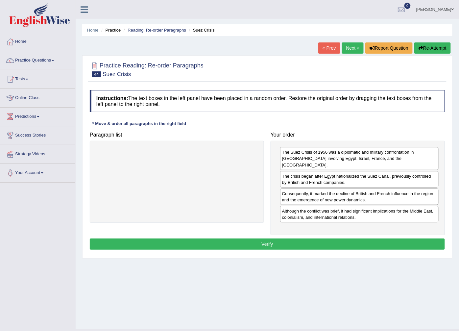
click at [380, 225] on div "The Suez Crisis of 1956 was a diplomatic and military confrontation in Egypt in…" at bounding box center [358, 188] width 174 height 94
click at [382, 231] on div "Instructions: The text boxes in the left panel have been placed in a random ord…" at bounding box center [267, 171] width 358 height 168
click at [382, 238] on button "Verify" at bounding box center [267, 243] width 355 height 11
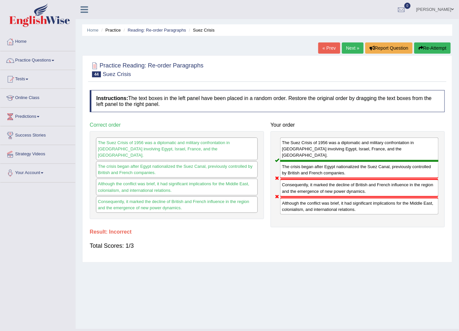
click at [350, 49] on link "Next »" at bounding box center [353, 47] width 22 height 11
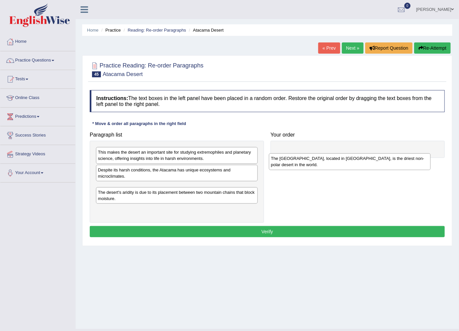
drag, startPoint x: 136, startPoint y: 195, endPoint x: 309, endPoint y: 166, distance: 175.3
click at [309, 166] on div "The [GEOGRAPHIC_DATA], located in [GEOGRAPHIC_DATA], is the driest non-polar de…" at bounding box center [350, 161] width 162 height 16
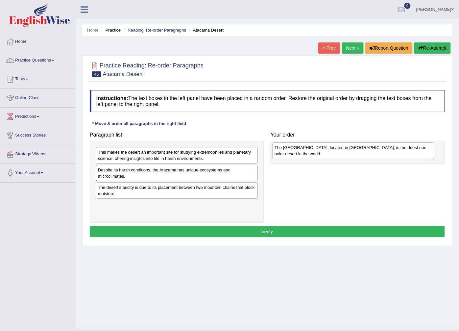
drag, startPoint x: 174, startPoint y: 194, endPoint x: 351, endPoint y: 155, distance: 181.0
click at [351, 155] on div "The Atacama Desert, located in South America, is the driest non-polar desert in…" at bounding box center [354, 150] width 162 height 16
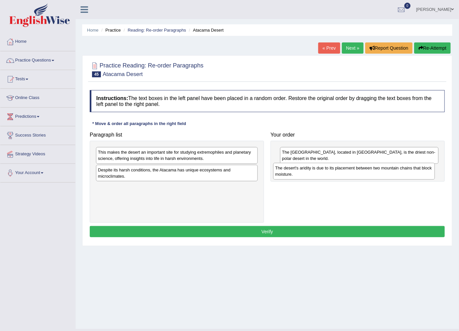
drag, startPoint x: 206, startPoint y: 197, endPoint x: 387, endPoint y: 178, distance: 182.2
click at [387, 178] on div "The desert's aridity is due to its placement between two mountain chains that b…" at bounding box center [354, 171] width 162 height 16
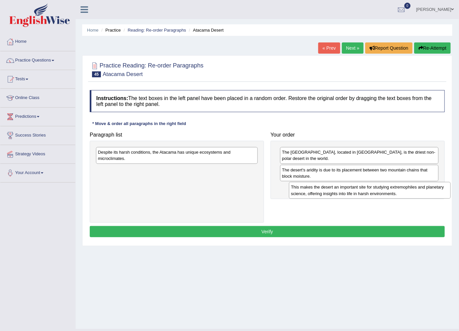
drag, startPoint x: 196, startPoint y: 155, endPoint x: 389, endPoint y: 190, distance: 196.1
click at [389, 190] on div "This makes the desert an important site for studying extremophiles and planetar…" at bounding box center [370, 190] width 162 height 16
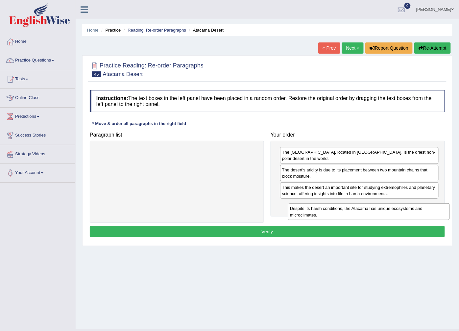
drag, startPoint x: 209, startPoint y: 155, endPoint x: 383, endPoint y: 219, distance: 185.2
click at [400, 211] on div "Despite its harsh conditions, the Atacama has unique ecosystems and microclimat…" at bounding box center [369, 211] width 162 height 16
click at [364, 230] on div "Instructions: The text boxes in the left panel have been placed in a random ord…" at bounding box center [267, 165] width 358 height 156
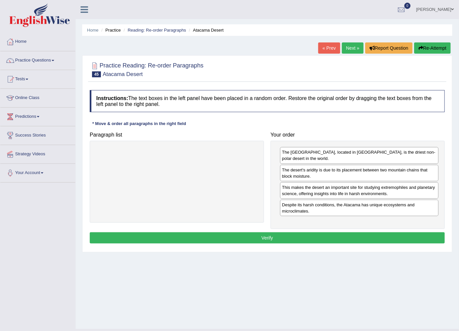
click at [359, 236] on button "Verify" at bounding box center [267, 237] width 355 height 11
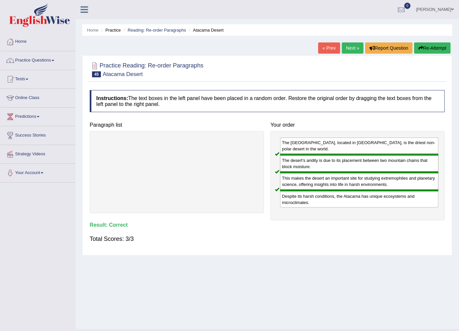
click at [23, 57] on link "Practice Questions" at bounding box center [37, 59] width 75 height 16
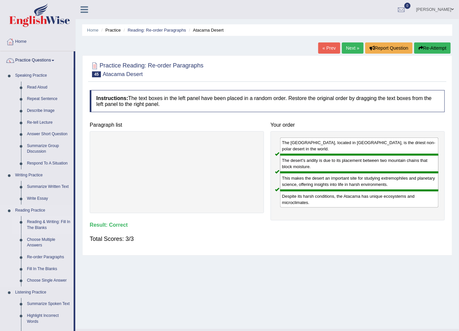
click at [43, 224] on link "Reading & Writing: Fill In The Blanks" at bounding box center [49, 224] width 50 height 17
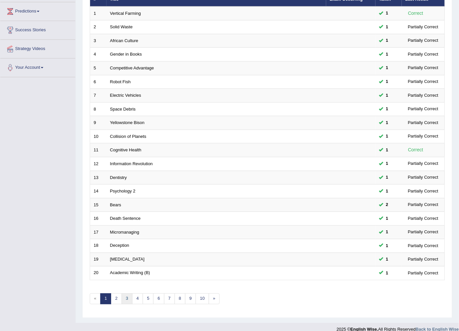
scroll to position [105, 0]
click at [113, 293] on link "2" at bounding box center [116, 298] width 11 height 11
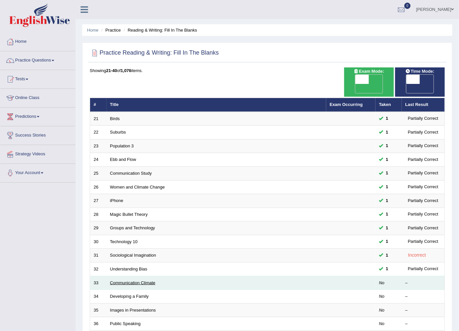
click at [124, 280] on link "Communication Climate" at bounding box center [132, 282] width 45 height 5
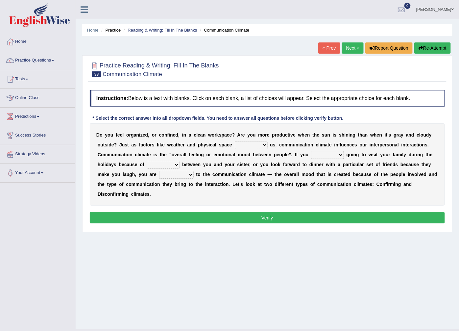
click at [235, 145] on select "improve impact impose imply" at bounding box center [251, 145] width 33 height 8
select select "improve"
click at [235, 141] on select "improve impact impose imply" at bounding box center [251, 145] width 33 height 8
click at [311, 156] on select "dread force scare afraid" at bounding box center [327, 155] width 33 height 8
click at [311, 151] on select "dread force scare afraid" at bounding box center [327, 155] width 33 height 8
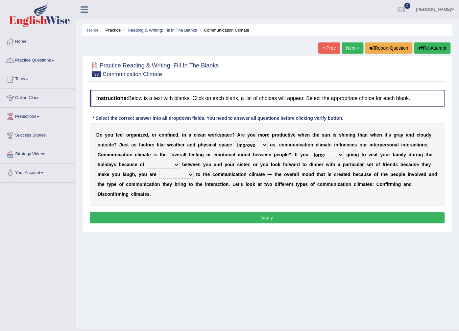
click at [311, 157] on select "dread force scare afraid" at bounding box center [327, 155] width 33 height 8
select select "scare"
click at [311, 151] on select "dread force scare afraid" at bounding box center [327, 155] width 33 height 8
click at [147, 168] on select "tender tension tendency tenacity" at bounding box center [163, 165] width 33 height 8
select select "tendency"
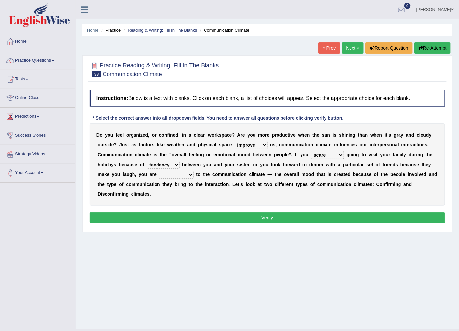
click at [147, 161] on select "tender tension tendency tenacity" at bounding box center [163, 165] width 33 height 8
click at [311, 153] on select "dread force scare afraid" at bounding box center [327, 155] width 33 height 8
select select "afraid"
click at [311, 151] on select "dread force scare afraid" at bounding box center [327, 155] width 33 height 8
click at [159, 175] on select "relying relating responding recycling" at bounding box center [176, 175] width 35 height 8
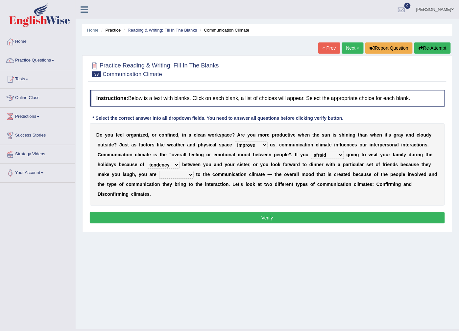
select select "relying"
click at [159, 171] on select "relying relating responding recycling" at bounding box center [176, 175] width 35 height 8
click at [238, 212] on button "Verify" at bounding box center [267, 217] width 355 height 11
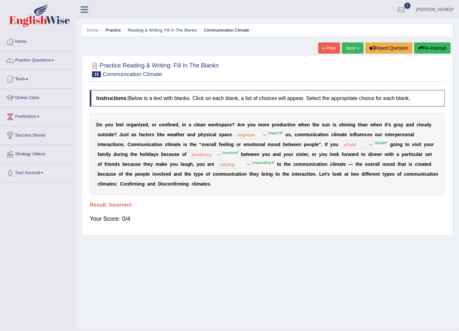
click at [356, 50] on link "Next »" at bounding box center [353, 47] width 22 height 11
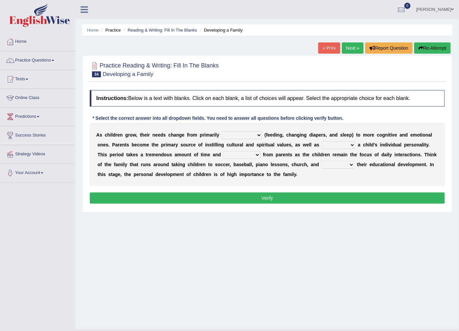
click at [243, 137] on select "psychological educational physical social" at bounding box center [242, 135] width 40 height 8
click at [222, 132] on select "psychological educational physical social" at bounding box center [242, 135] width 40 height 8
click at [237, 135] on select "psychological educational physical social" at bounding box center [242, 135] width 40 height 8
select select "psychological"
click at [222, 132] on select "psychological educational physical social" at bounding box center [242, 135] width 40 height 8
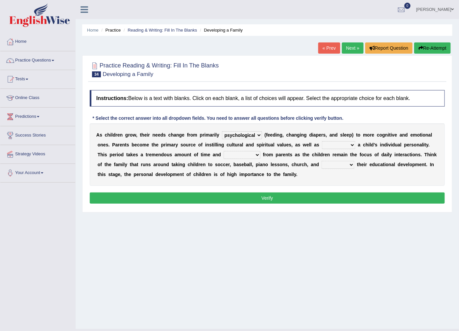
click at [245, 137] on select "psychological educational physical social" at bounding box center [242, 135] width 40 height 8
click at [158, 153] on b "n" at bounding box center [159, 154] width 3 height 5
click at [325, 146] on select "caring calculating feeding fostering" at bounding box center [339, 145] width 34 height 8
select select "fostering"
click at [322, 141] on select "caring calculating feeding fostering" at bounding box center [339, 145] width 34 height 8
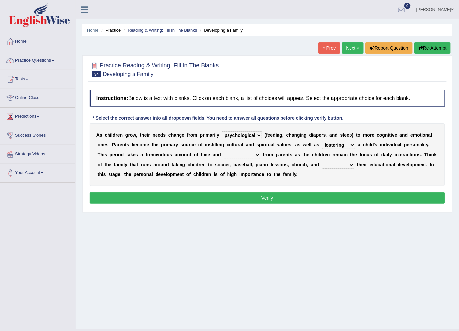
click at [224, 155] on select "commitment components compliance comments" at bounding box center [242, 155] width 37 height 8
select select "commitment"
click at [224, 151] on select "commitment components compliance comments" at bounding box center [242, 155] width 37 height 8
click at [322, 166] on select "granting guiding generating gaining" at bounding box center [338, 165] width 33 height 8
select select "guiding"
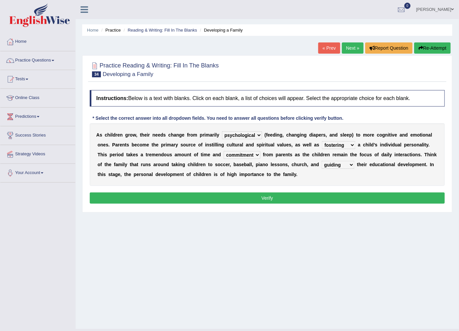
click at [322, 161] on select "granting guiding generating gaining" at bounding box center [338, 165] width 33 height 8
click at [275, 198] on button "Verify" at bounding box center [267, 197] width 355 height 11
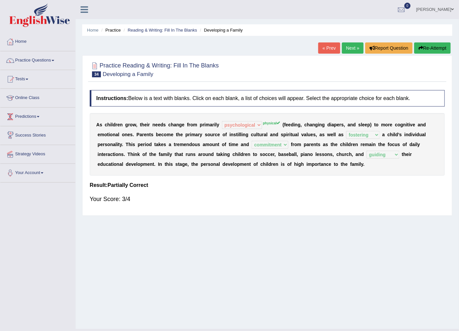
click at [356, 50] on link "Next »" at bounding box center [353, 47] width 22 height 11
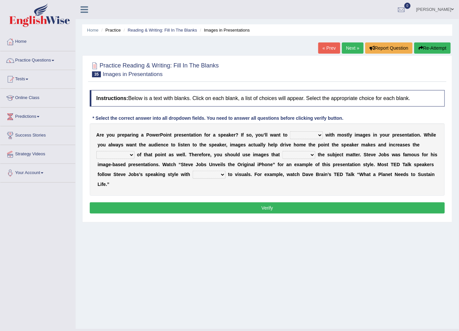
click at [307, 135] on select "stand stay stick stock" at bounding box center [306, 135] width 33 height 8
select select "stick"
click at [290, 132] on select "stand stay stick stock" at bounding box center [306, 135] width 33 height 8
click at [134, 151] on select "memorability morality mobilization mobility" at bounding box center [115, 155] width 38 height 8
select select "mobility"
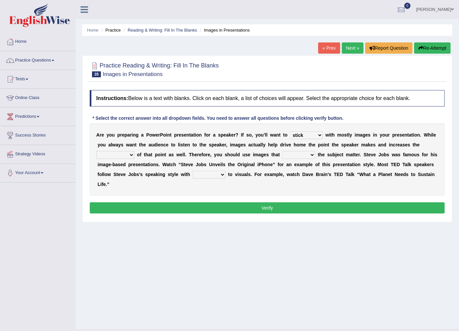
click at [134, 151] on select "memorability morality mobilization mobility" at bounding box center [115, 155] width 38 height 8
click at [282, 154] on select "suggest supply submit support" at bounding box center [298, 155] width 33 height 8
select select "support"
click at [282, 151] on select "suggest supply submit support" at bounding box center [298, 155] width 33 height 8
click at [193, 175] on select "regard result retrospect request" at bounding box center [209, 175] width 33 height 8
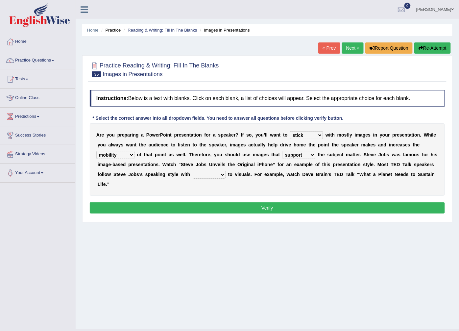
select select "retrospect"
click at [193, 171] on select "regard result retrospect request" at bounding box center [209, 175] width 33 height 8
click at [138, 202] on button "Verify" at bounding box center [267, 207] width 355 height 11
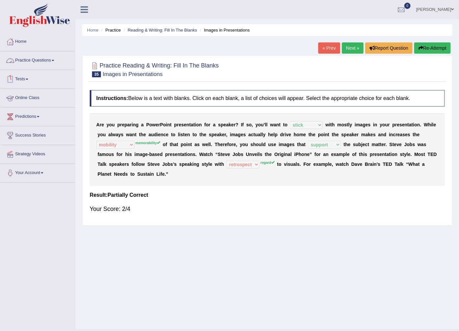
click at [52, 62] on link "Practice Questions" at bounding box center [37, 59] width 75 height 16
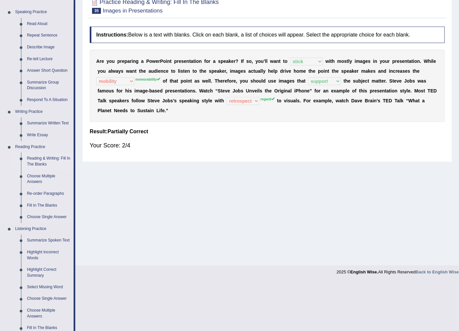
scroll to position [73, 0]
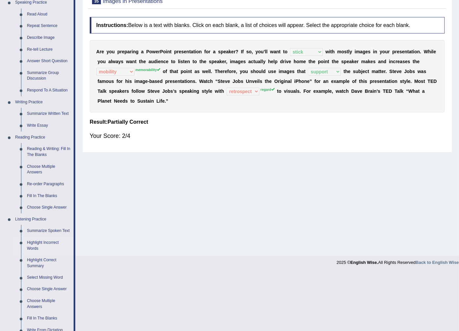
click at [31, 244] on link "Highlight Incorrect Words" at bounding box center [49, 245] width 50 height 17
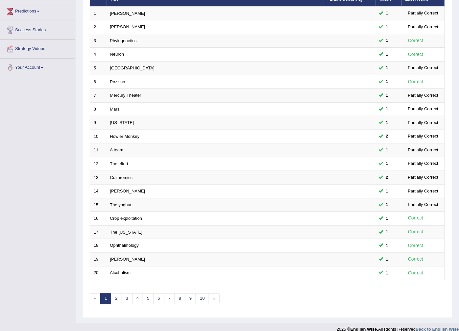
scroll to position [105, 0]
click at [116, 293] on link "2" at bounding box center [116, 298] width 11 height 11
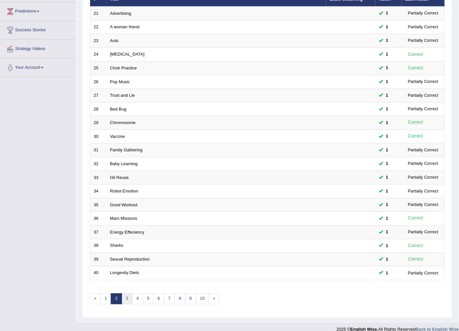
click at [124, 293] on link "3" at bounding box center [127, 298] width 11 height 11
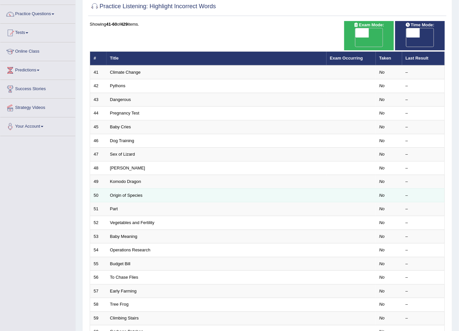
scroll to position [105, 0]
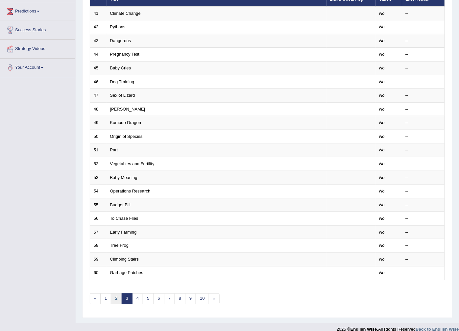
click at [117, 293] on link "2" at bounding box center [116, 298] width 11 height 11
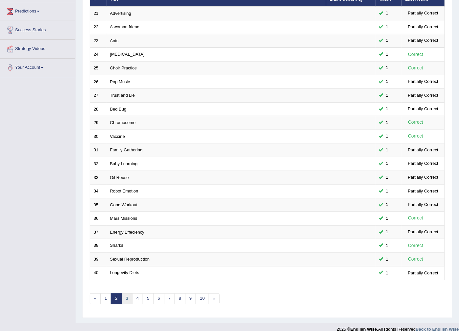
click at [127, 293] on link "3" at bounding box center [127, 298] width 11 height 11
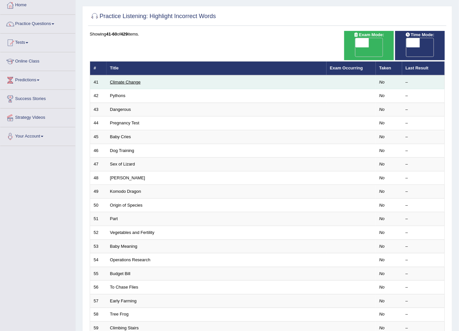
scroll to position [36, 0]
click at [113, 80] on link "Climate Change" at bounding box center [125, 82] width 31 height 5
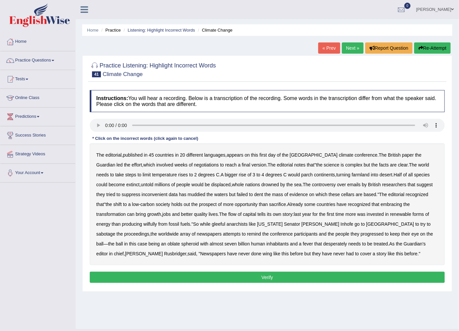
click at [316, 163] on b "the" at bounding box center [319, 164] width 6 height 5
click at [284, 165] on div "The editorial , published in 45 countries in 20 different languages , appears o…" at bounding box center [267, 204] width 355 height 122
click at [307, 166] on b "that" at bounding box center [311, 164] width 8 height 5
click at [285, 165] on div "The editorial , published in 45 countries in 20 different languages , appears o…" at bounding box center [267, 204] width 355 height 122
click at [316, 164] on b "the" at bounding box center [319, 164] width 6 height 5
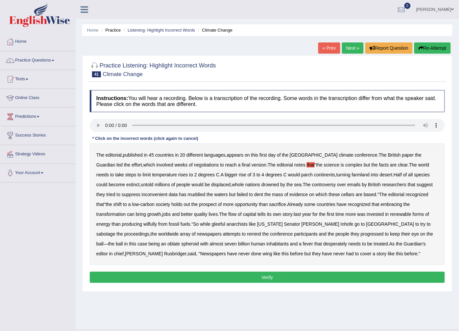
click at [307, 165] on b "that" at bounding box center [311, 164] width 8 height 5
click at [283, 166] on div "The editorial , published in 45 countries in 20 different languages , appears o…" at bounding box center [267, 204] width 355 height 122
click at [341, 193] on b "cellars" at bounding box center [347, 194] width 13 height 5
click at [352, 195] on div "The editorial , published in 45 countries in 20 different languages , appears o…" at bounding box center [267, 204] width 355 height 122
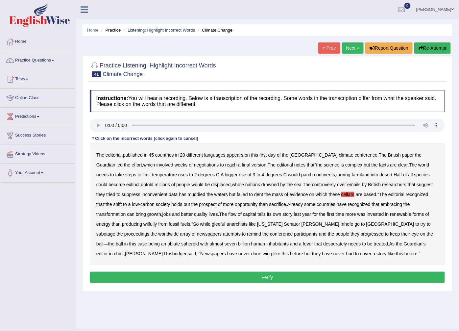
click at [352, 195] on div "The editorial , published in 45 countries in 20 different languages , appears o…" at bounding box center [267, 204] width 355 height 122
click at [143, 226] on b "wilfully" at bounding box center [149, 223] width 13 height 5
click at [361, 233] on b "progressed" at bounding box center [372, 233] width 23 height 5
click at [323, 244] on b "desperately" at bounding box center [335, 243] width 24 height 5
click at [323, 242] on b "desperately" at bounding box center [335, 243] width 24 height 5
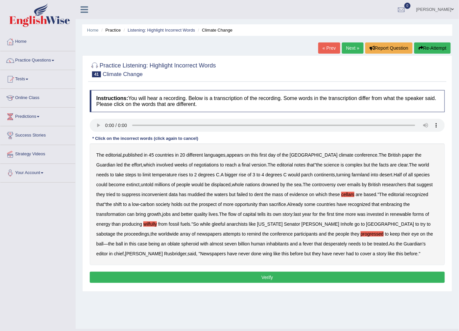
click at [263, 255] on b "wing" at bounding box center [268, 253] width 10 height 5
click at [265, 274] on button "Verify" at bounding box center [267, 277] width 355 height 11
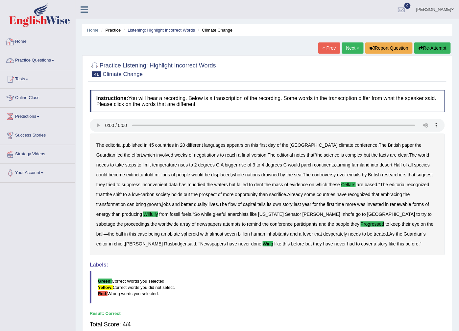
click at [15, 44] on link "Home" at bounding box center [37, 41] width 75 height 16
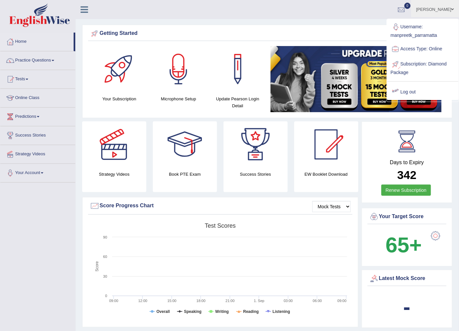
click at [401, 89] on link "Log out" at bounding box center [422, 91] width 71 height 15
